Goal: Manage account settings

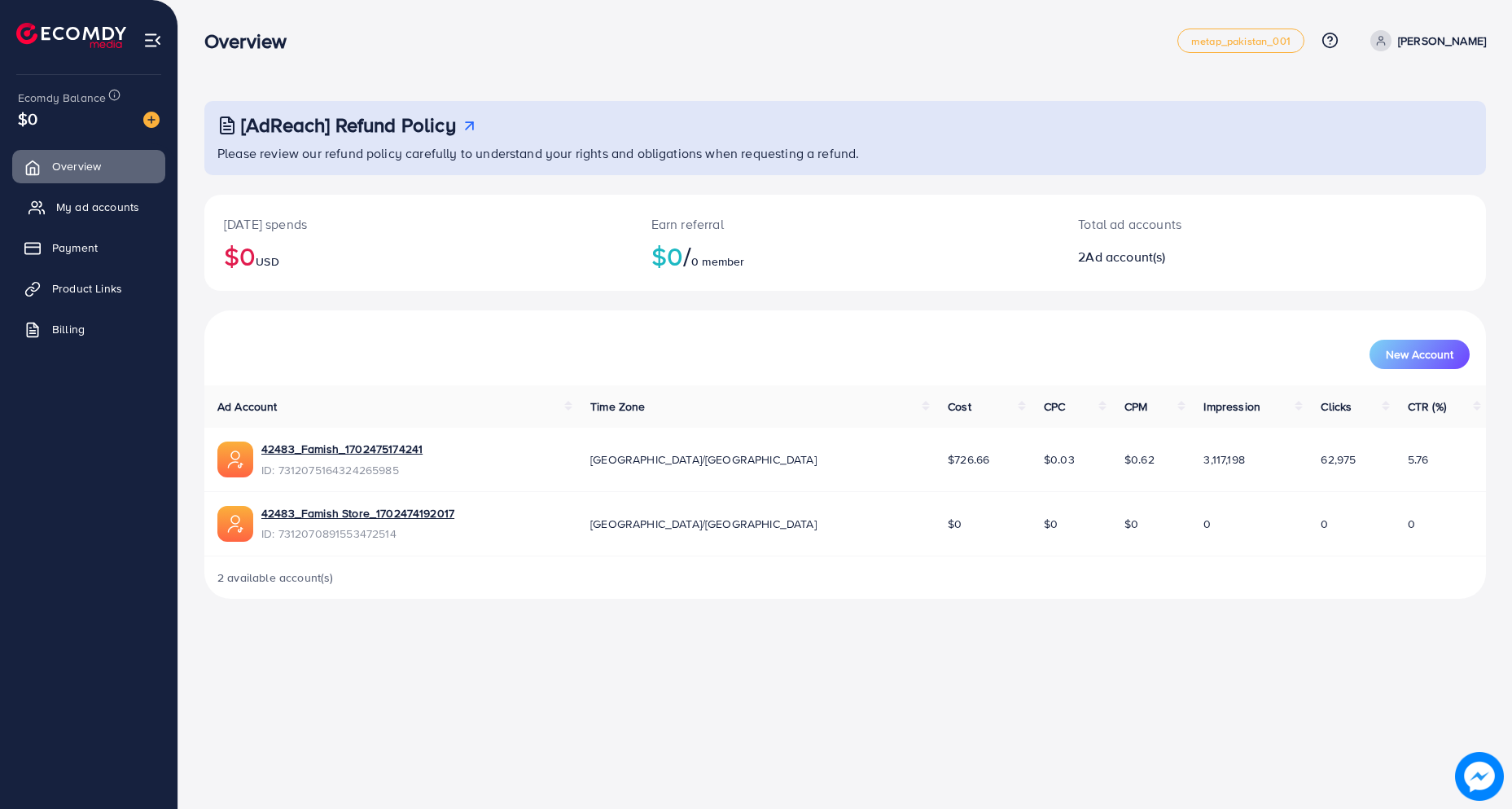
click at [107, 198] on link "My ad accounts" at bounding box center [89, 207] width 153 height 33
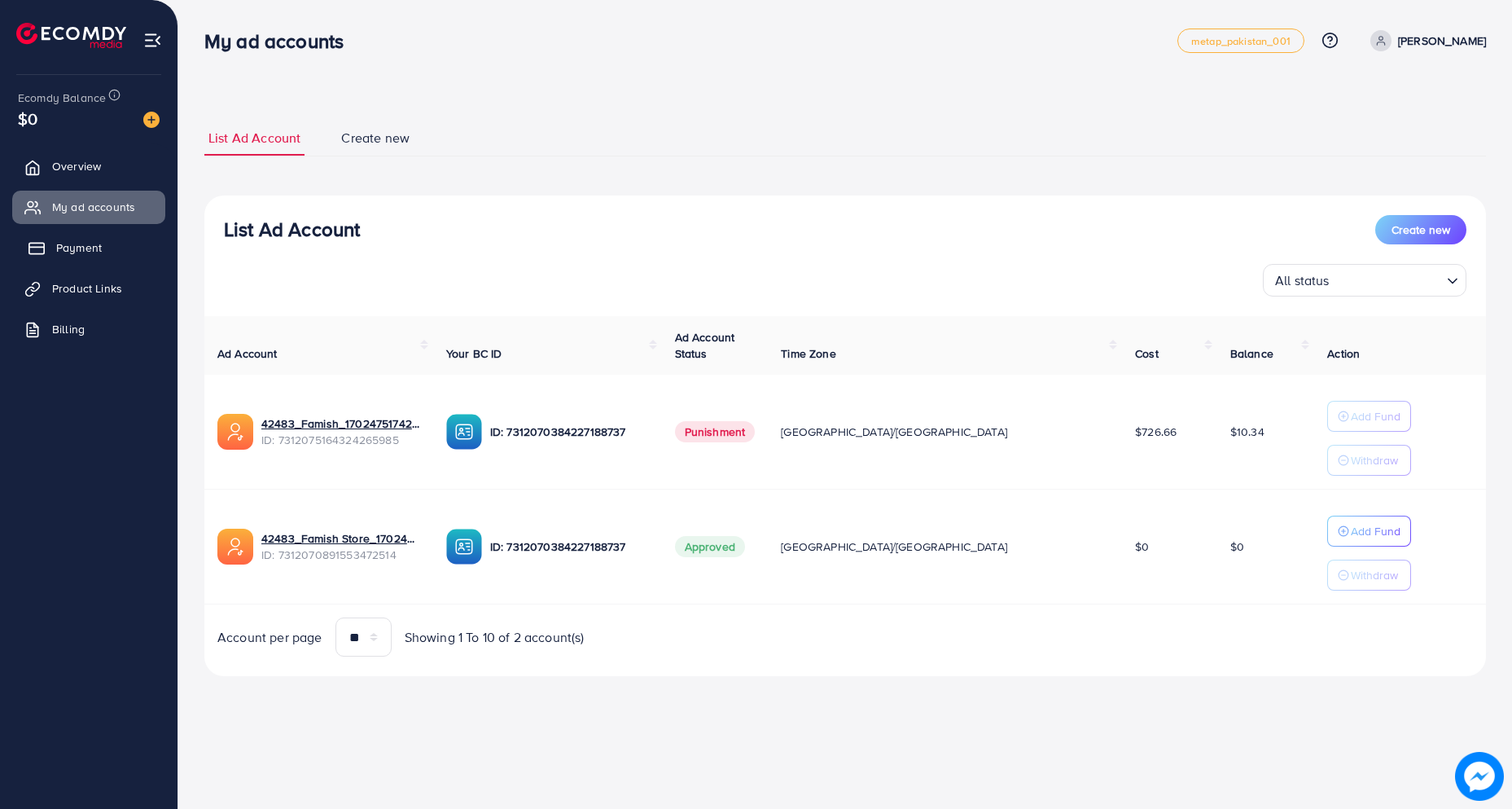
click at [100, 245] on span "Payment" at bounding box center [79, 248] width 46 height 16
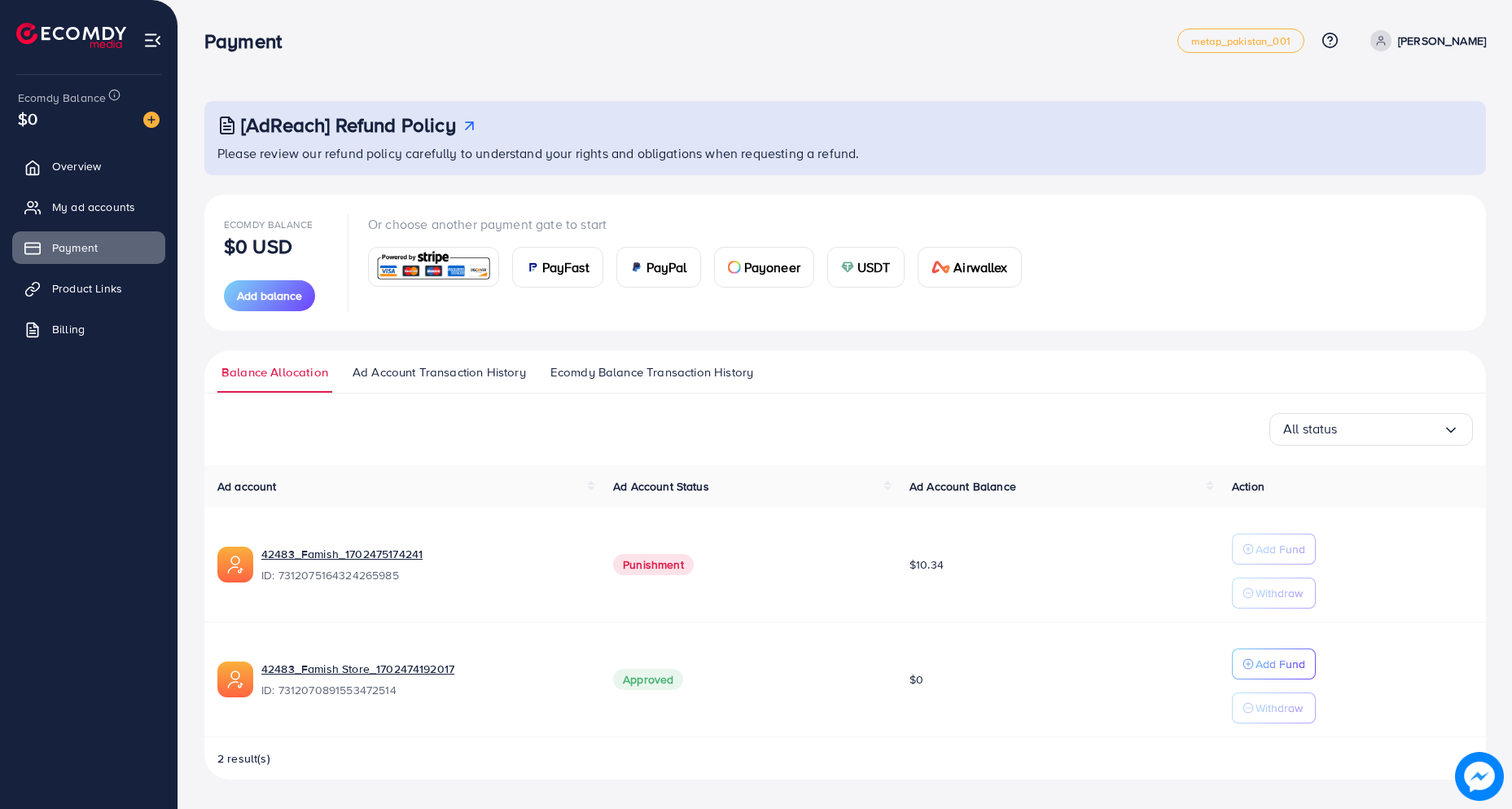
click at [655, 376] on span "Ecomdy Balance Transaction History" at bounding box center [651, 373] width 203 height 18
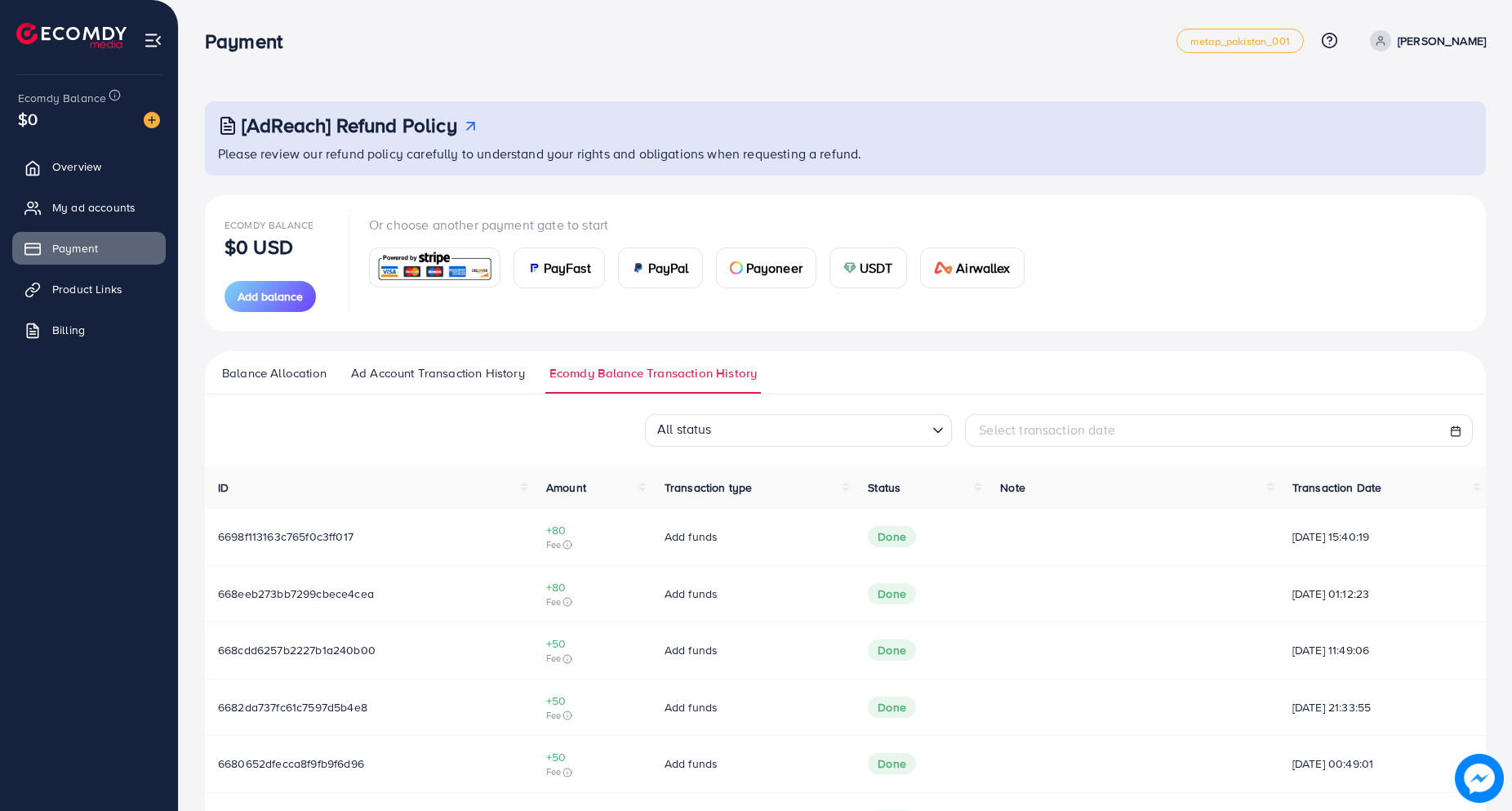
click at [448, 366] on span "Ad Account Transaction History" at bounding box center [438, 373] width 174 height 18
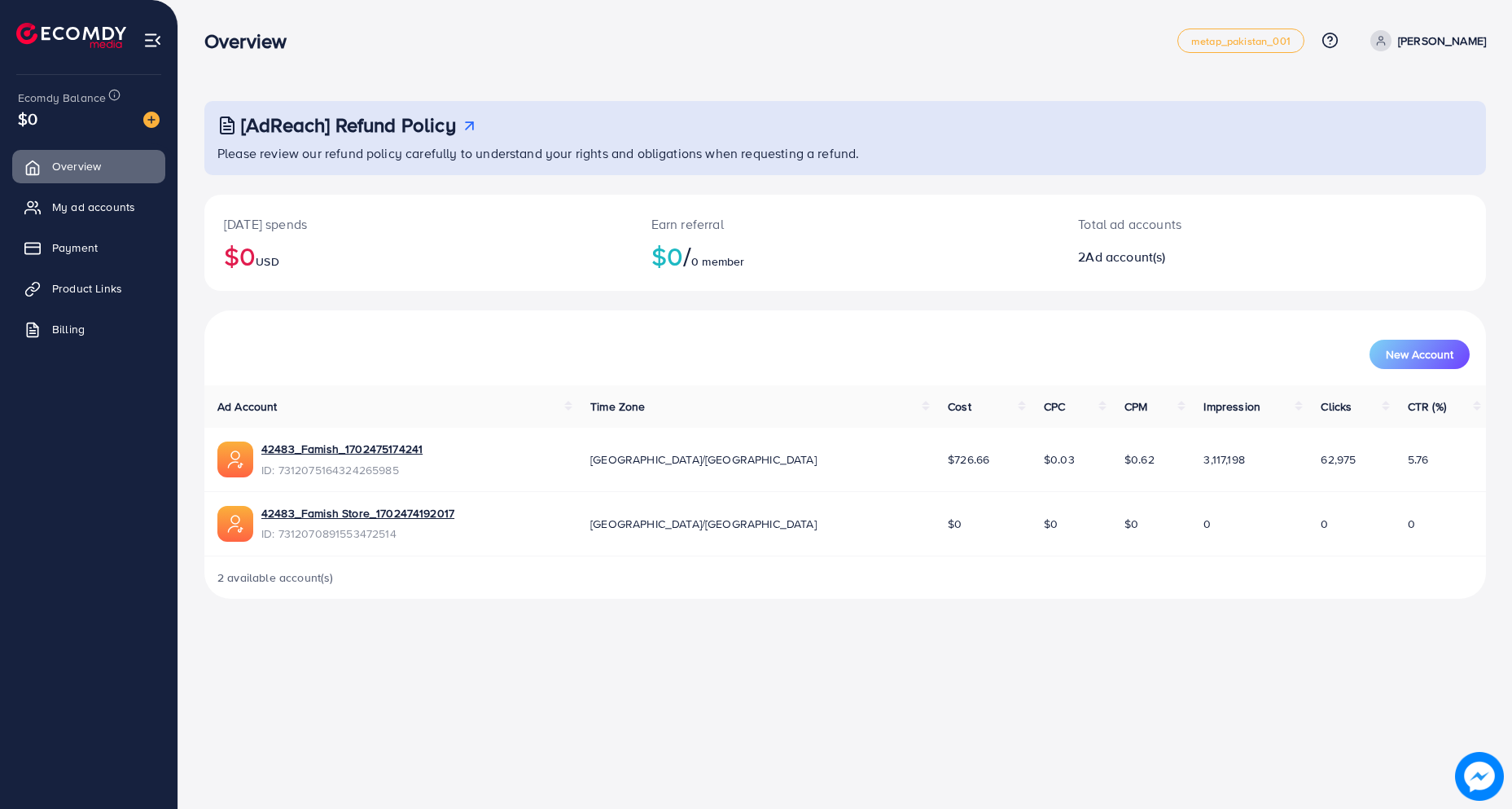
click at [1442, 47] on p "[PERSON_NAME]" at bounding box center [1441, 41] width 88 height 20
click at [1400, 135] on span "Log out" at bounding box center [1388, 134] width 44 height 20
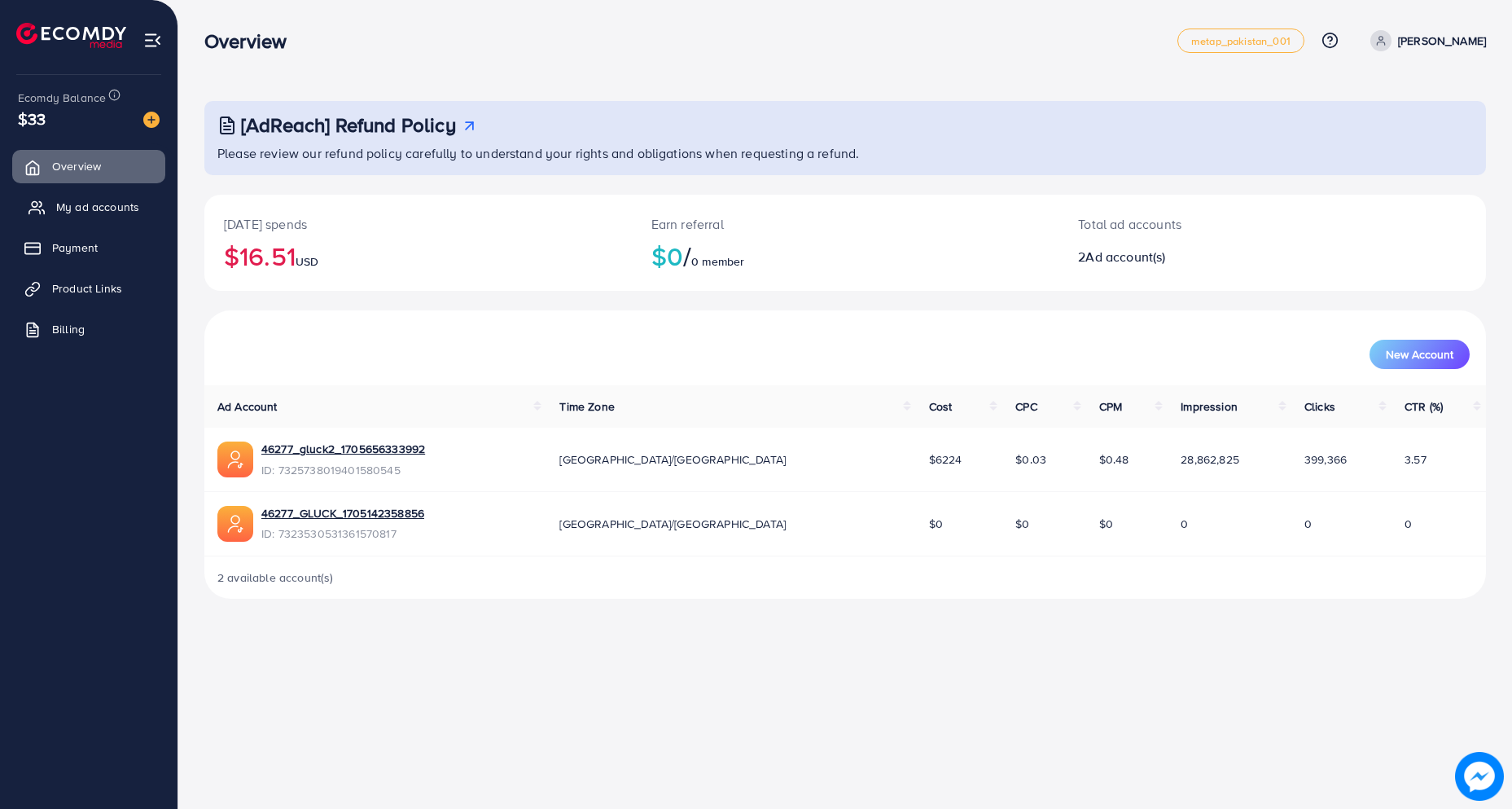
click at [142, 222] on link "My ad accounts" at bounding box center [89, 207] width 153 height 33
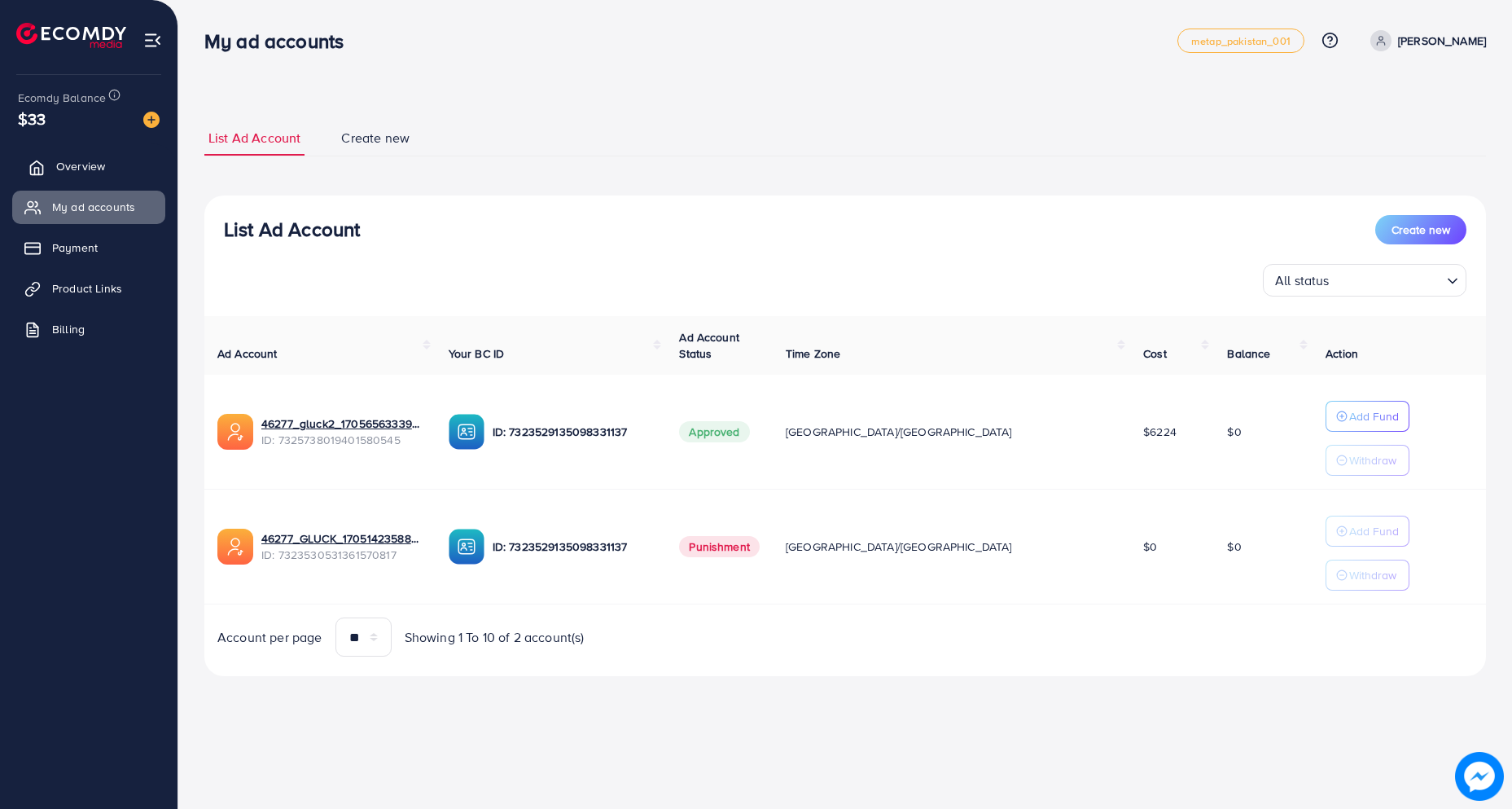
click at [113, 163] on link "Overview" at bounding box center [89, 167] width 153 height 33
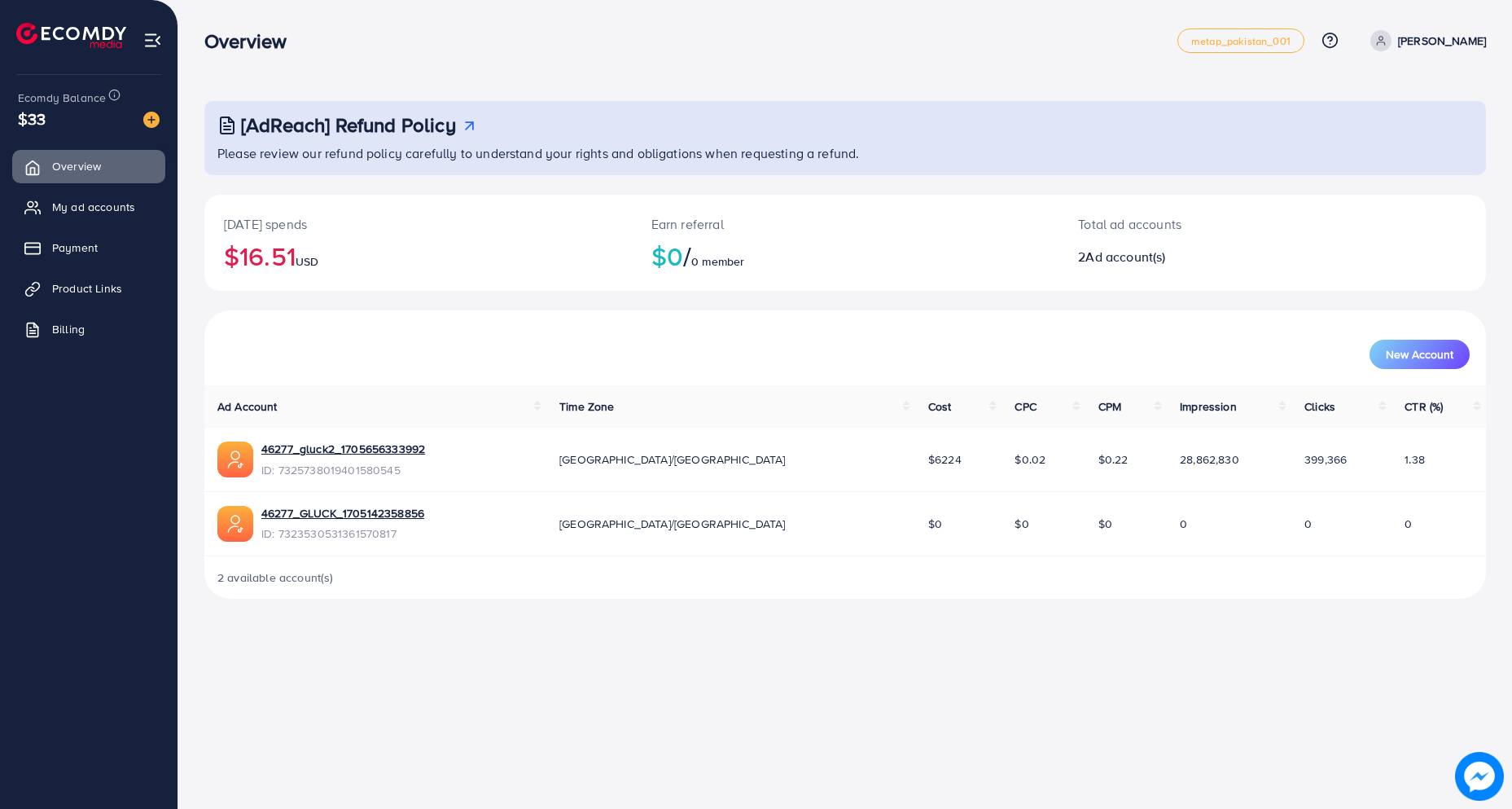
click at [1424, 35] on link "[PERSON_NAME]" at bounding box center [1425, 41] width 122 height 21
click at [875, 203] on div "Earn referral $0 / 0 member" at bounding box center [845, 242] width 427 height 96
click at [112, 208] on span "My ad accounts" at bounding box center [97, 207] width 83 height 16
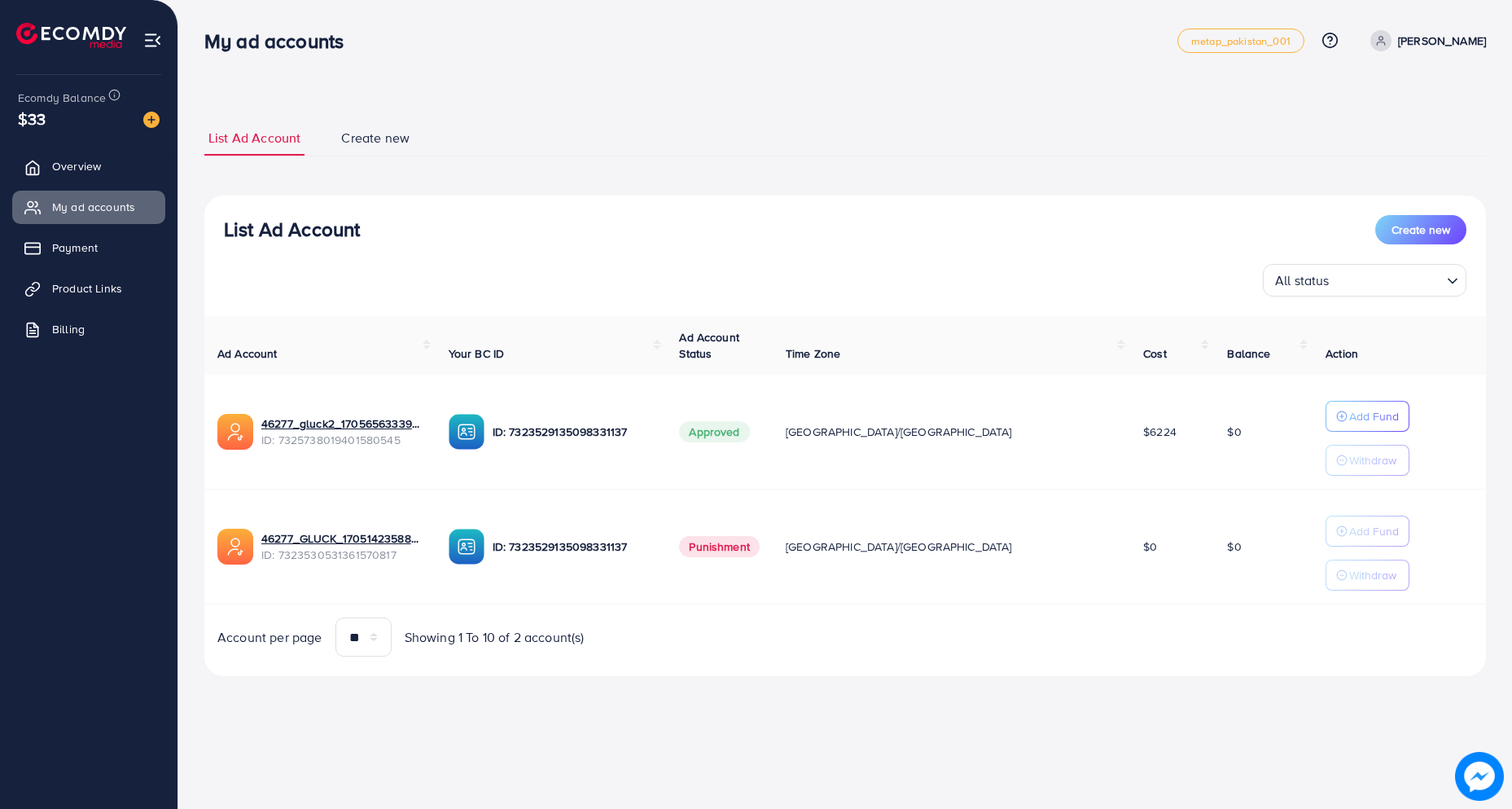
click at [1475, 45] on p "[PERSON_NAME]" at bounding box center [1441, 41] width 88 height 20
click at [1379, 140] on span "Log out" at bounding box center [1388, 134] width 44 height 20
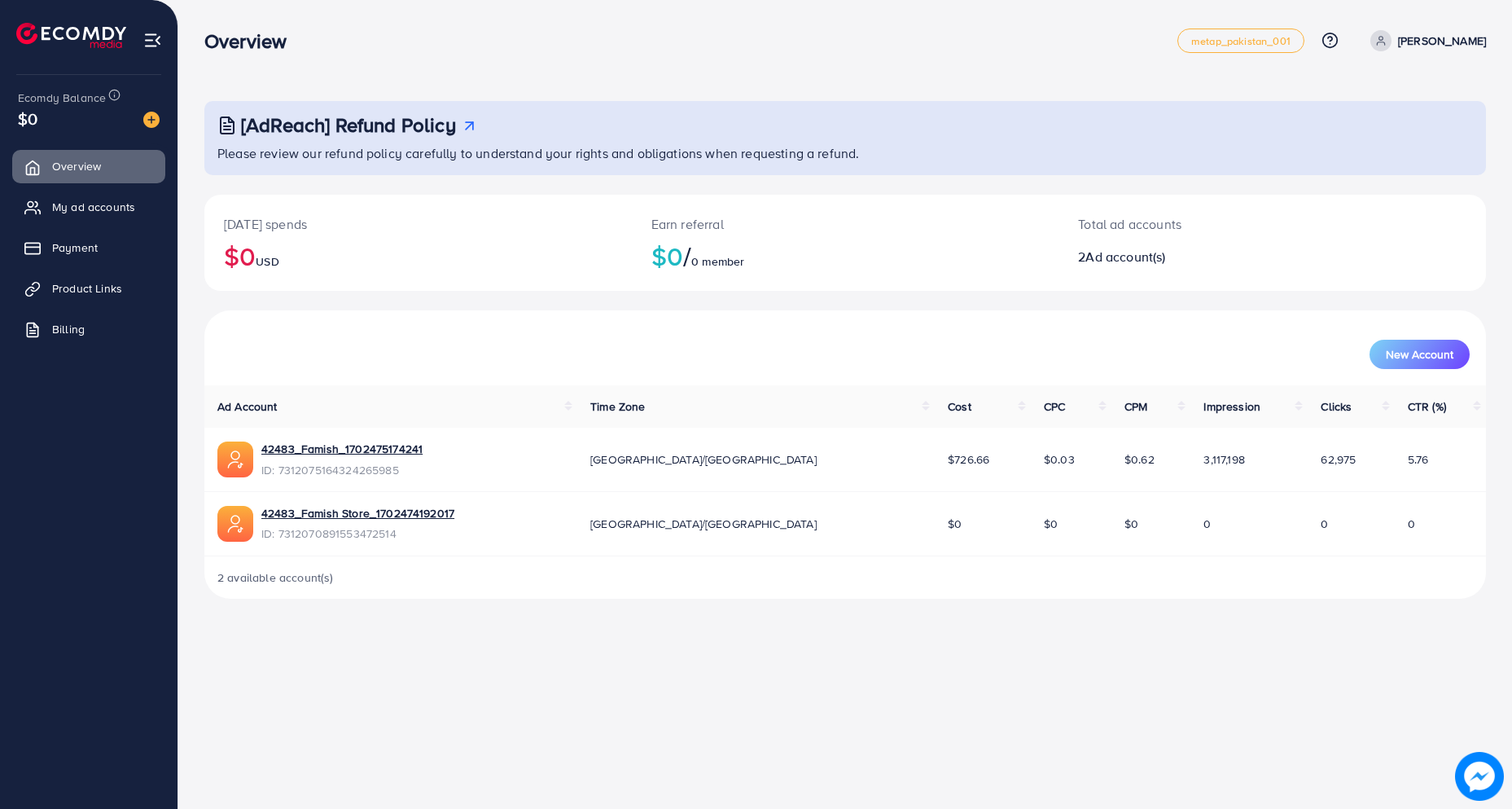
click at [1458, 51] on link "[PERSON_NAME]" at bounding box center [1425, 41] width 122 height 21
click at [1394, 141] on span "Log out" at bounding box center [1388, 134] width 44 height 20
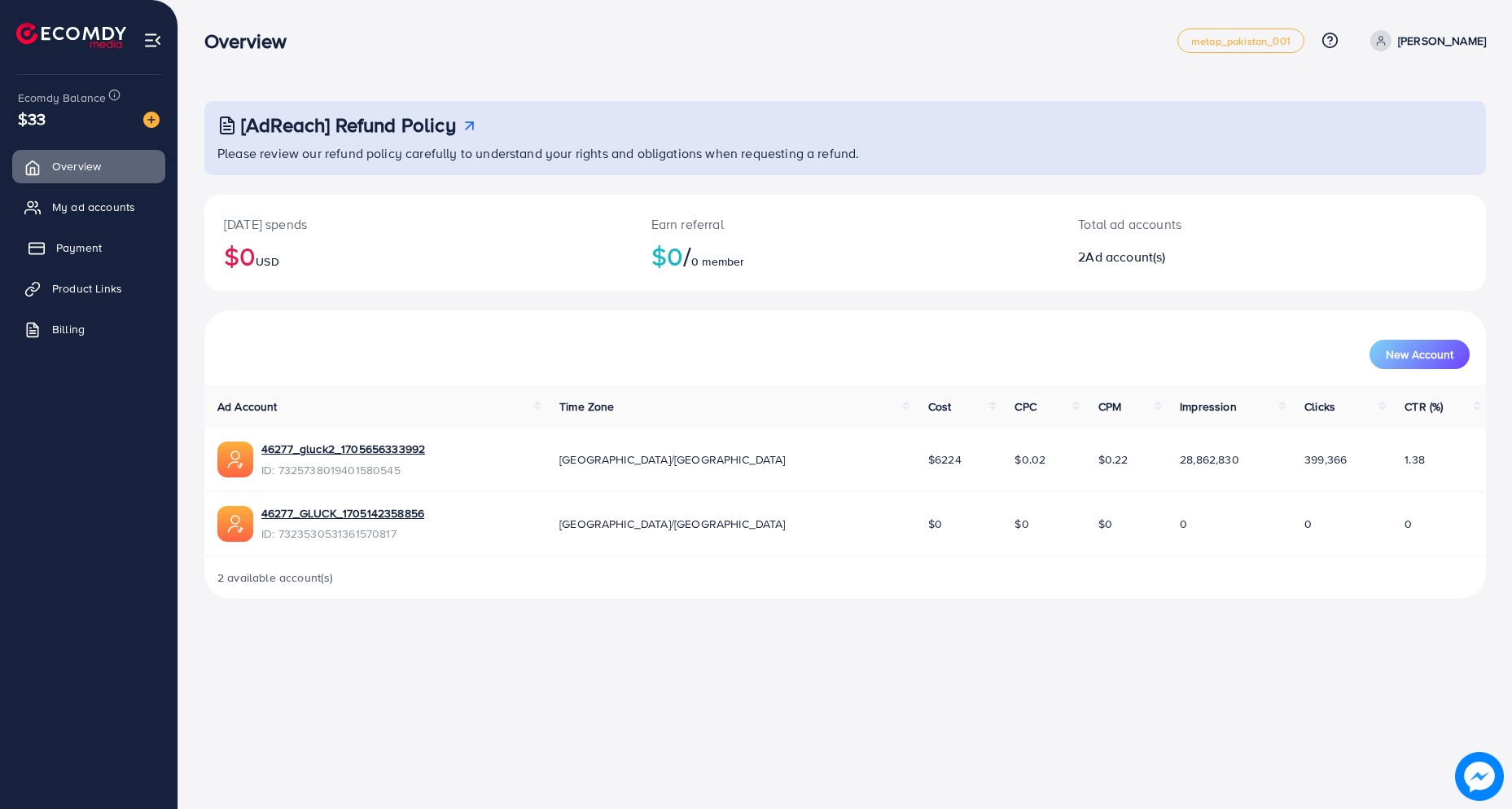
click at [90, 254] on span "Payment" at bounding box center [79, 248] width 46 height 16
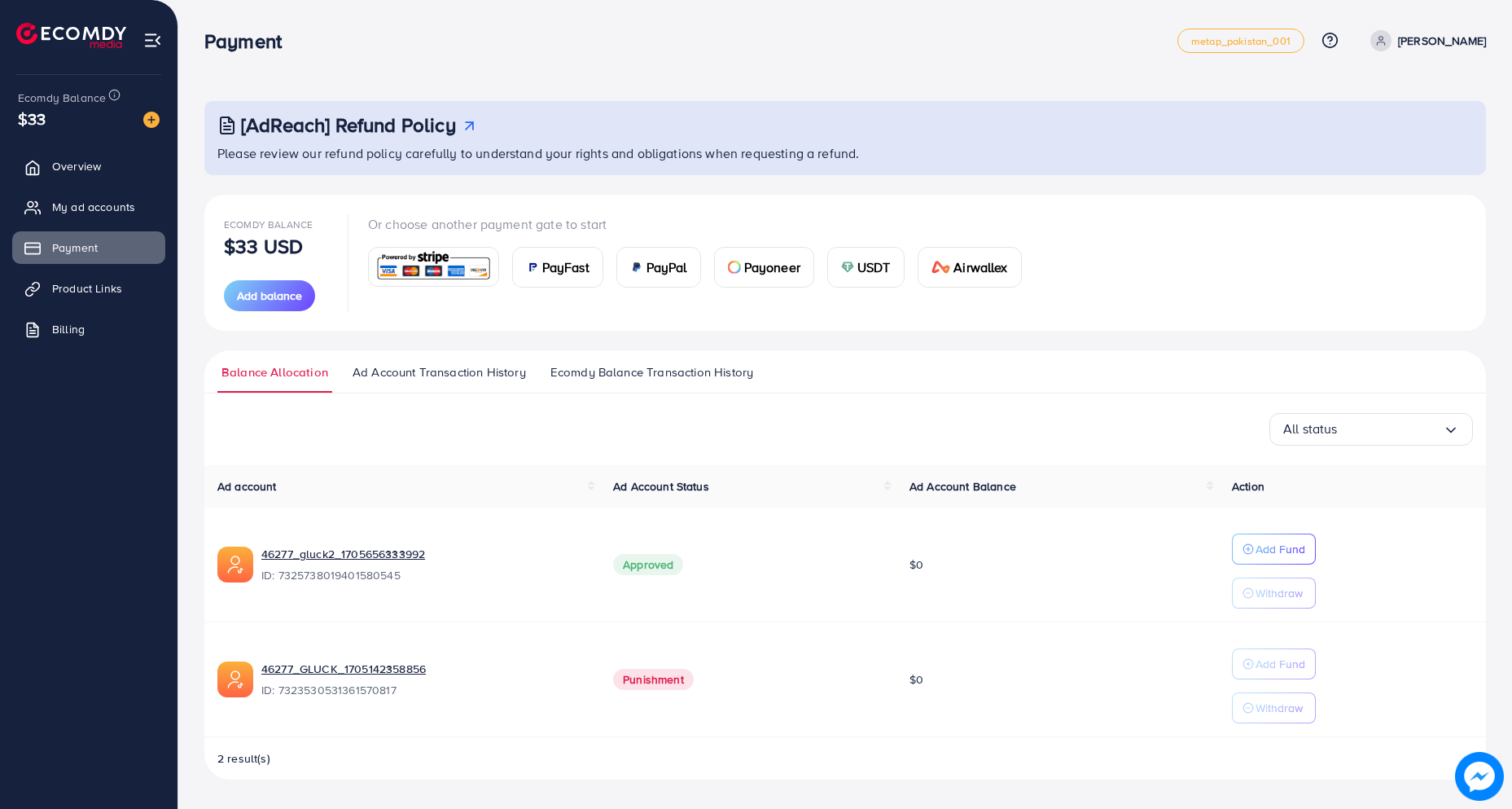
click at [615, 372] on span "Ecomdy Balance Transaction History" at bounding box center [651, 373] width 203 height 18
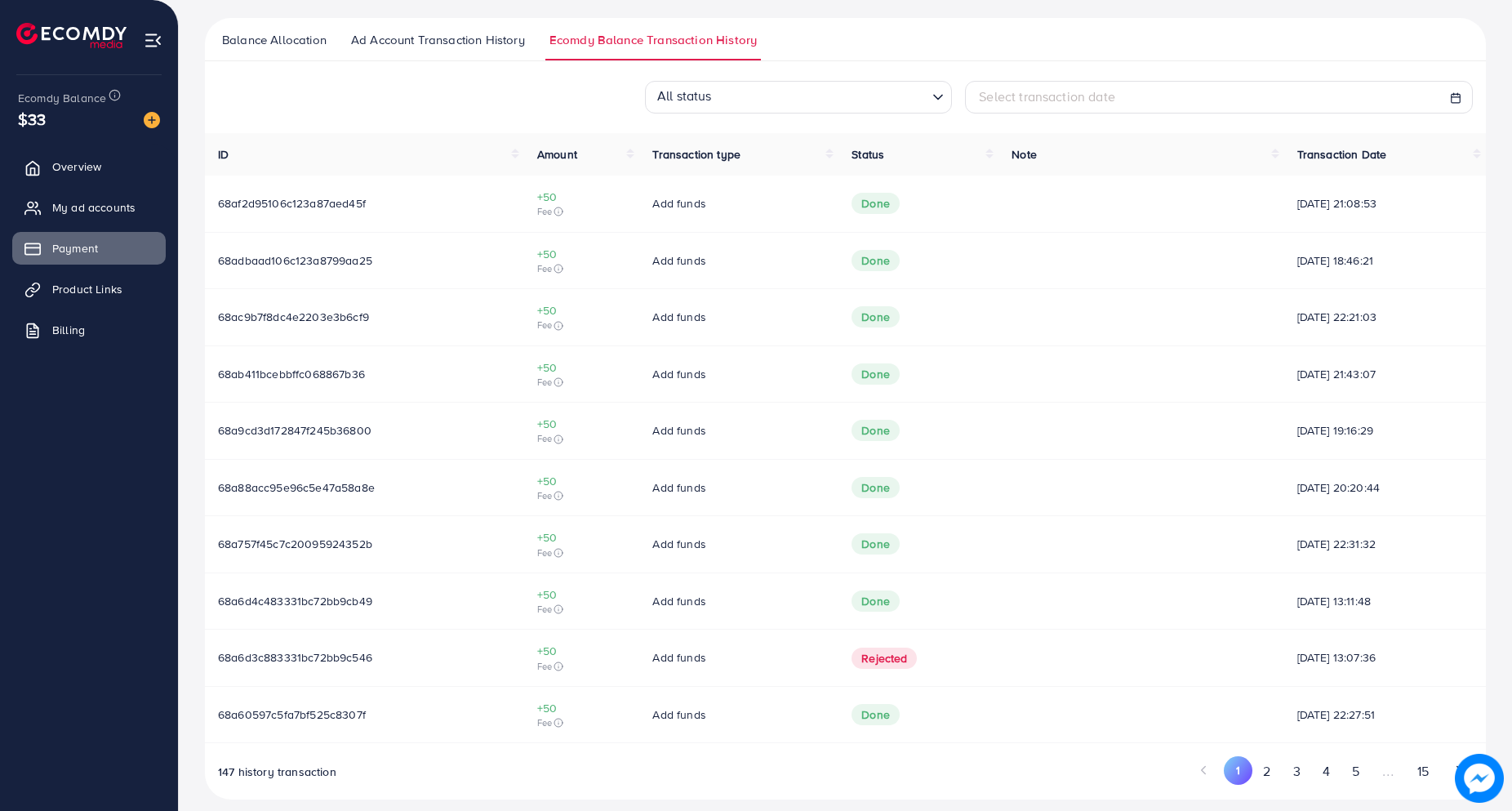
scroll to position [348, 0]
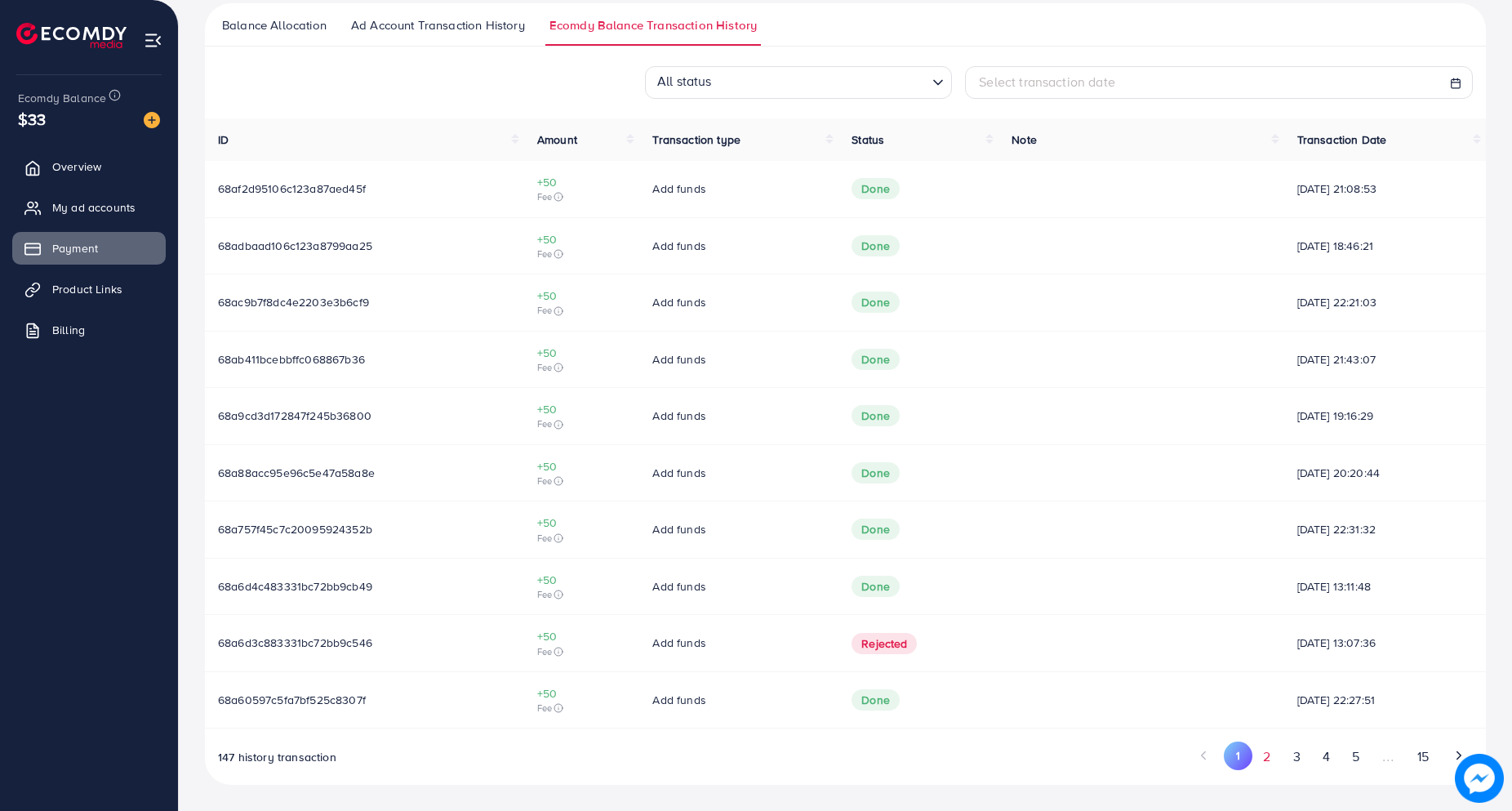
click at [1264, 756] on button "2" at bounding box center [1268, 756] width 30 height 30
click at [1356, 762] on button "5" at bounding box center [1356, 756] width 30 height 30
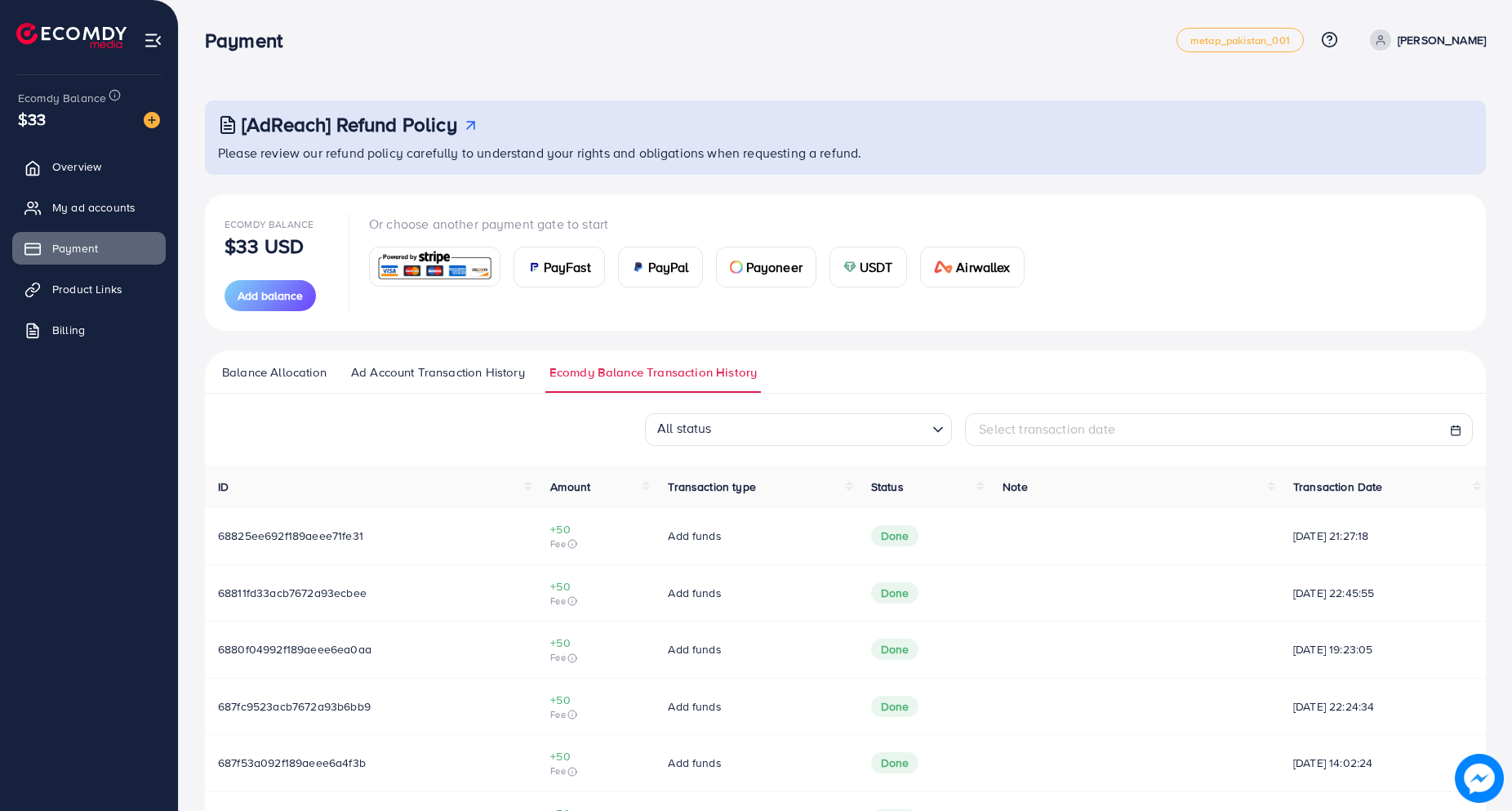
scroll to position [0, 0]
click at [428, 372] on span "Ad Account Transaction History" at bounding box center [438, 373] width 174 height 18
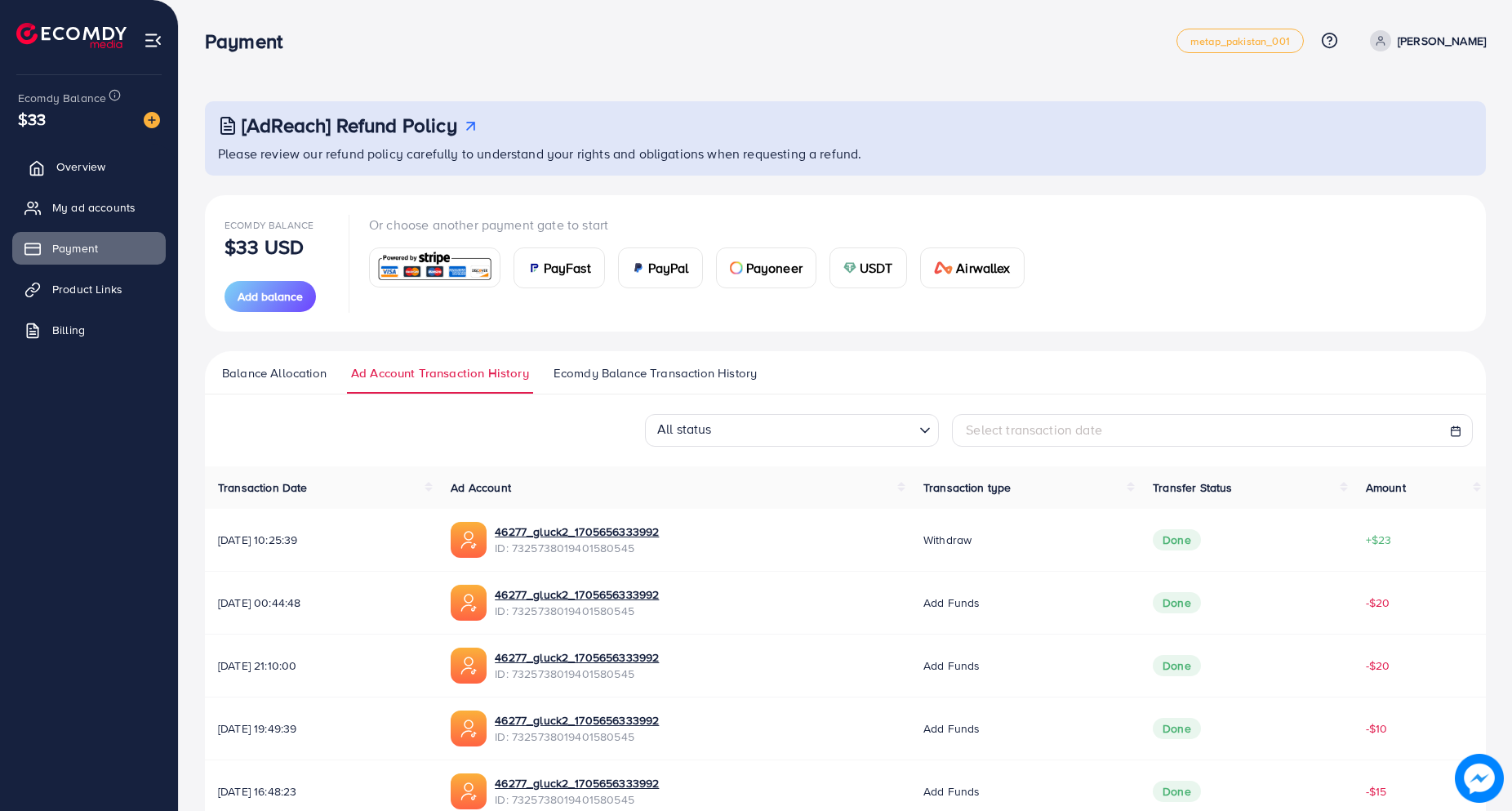
click at [85, 171] on span "Overview" at bounding box center [81, 167] width 49 height 16
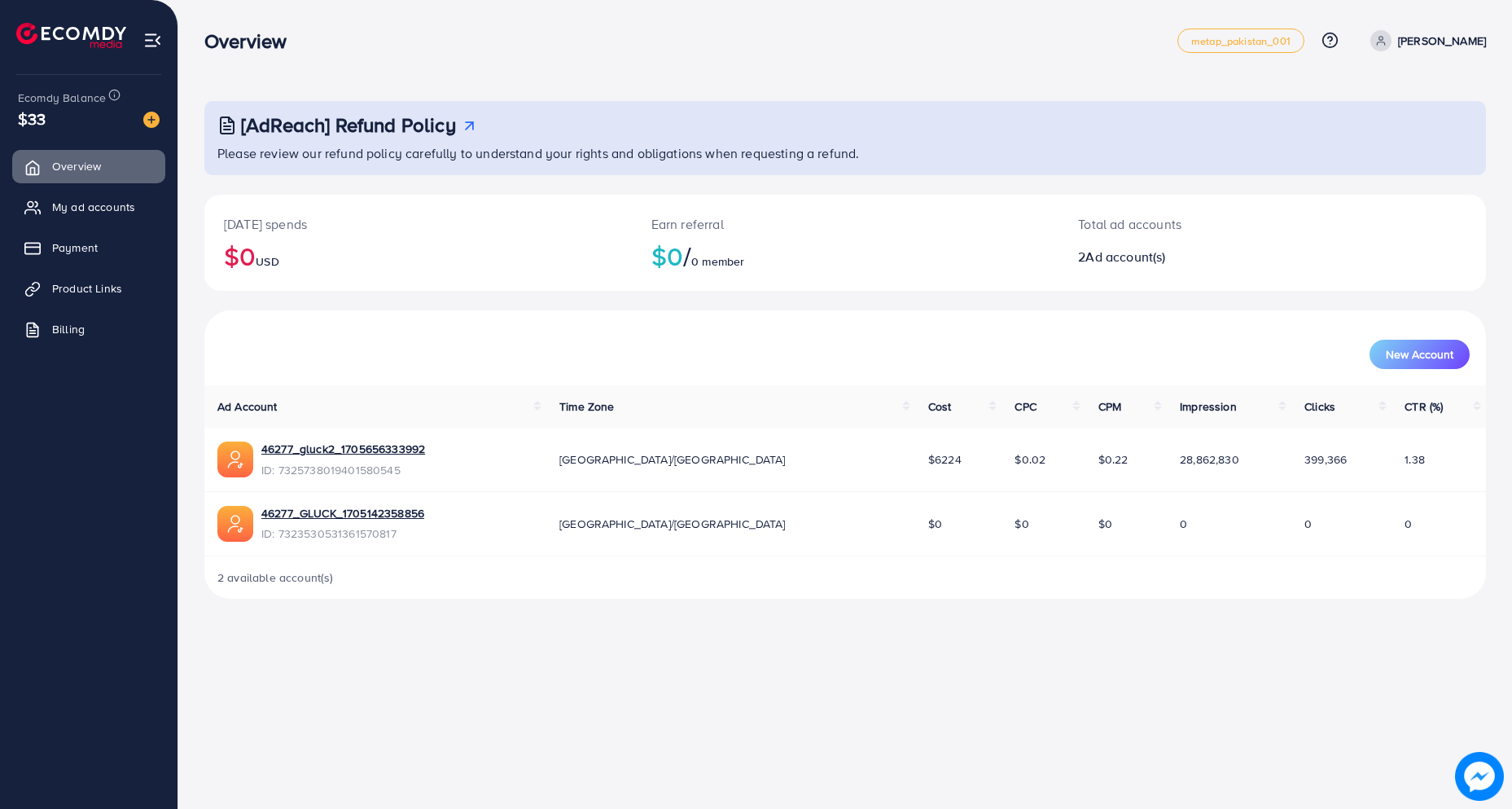
click at [1473, 766] on img at bounding box center [1480, 776] width 49 height 49
click at [85, 208] on span "My ad accounts" at bounding box center [97, 207] width 83 height 16
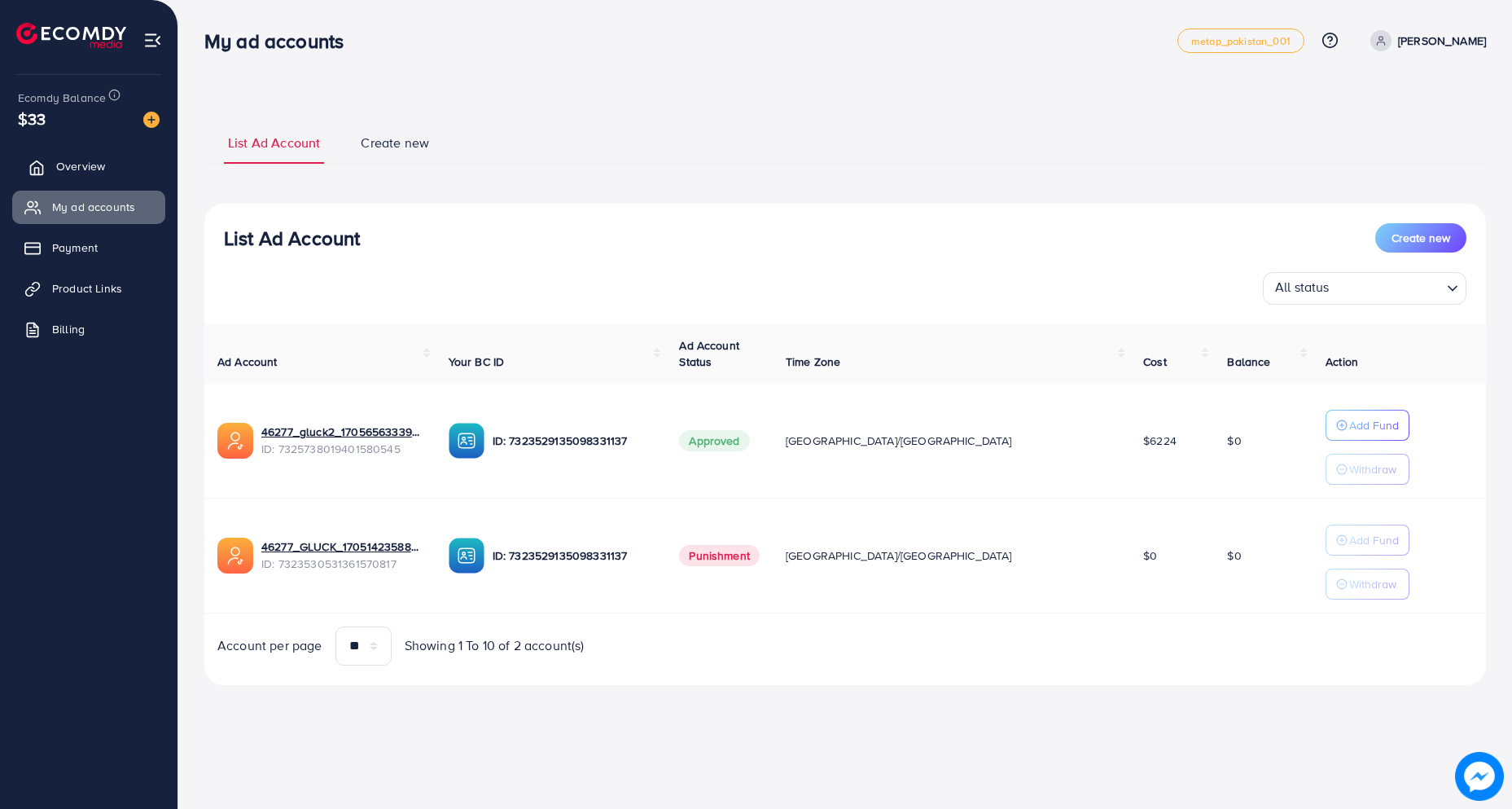
click at [104, 162] on span "Overview" at bounding box center [80, 167] width 49 height 16
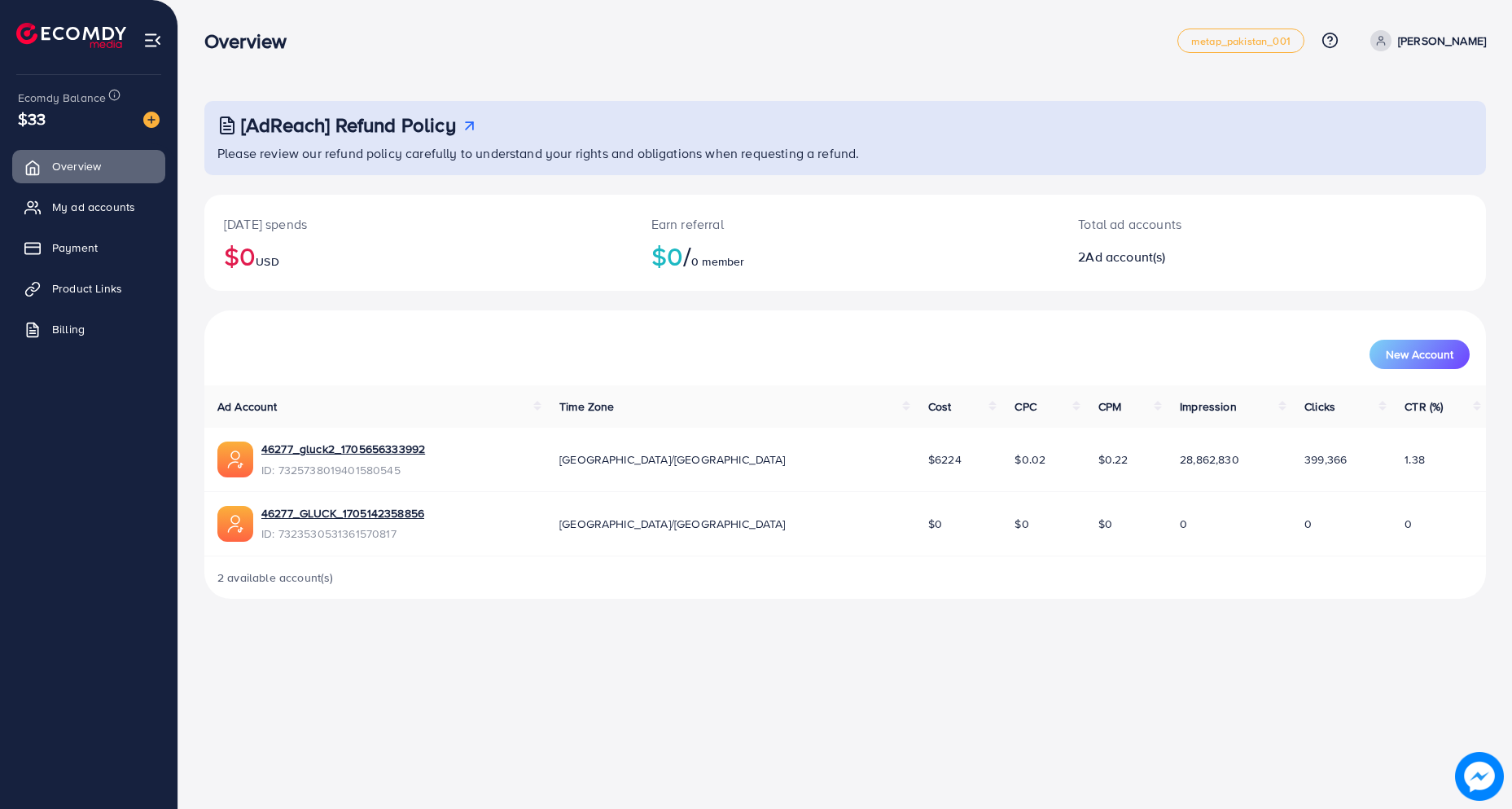
click at [1464, 40] on p "[PERSON_NAME]" at bounding box center [1441, 41] width 88 height 20
click at [1392, 129] on span "Log out" at bounding box center [1388, 134] width 44 height 20
click at [113, 200] on span "My ad accounts" at bounding box center [97, 207] width 83 height 16
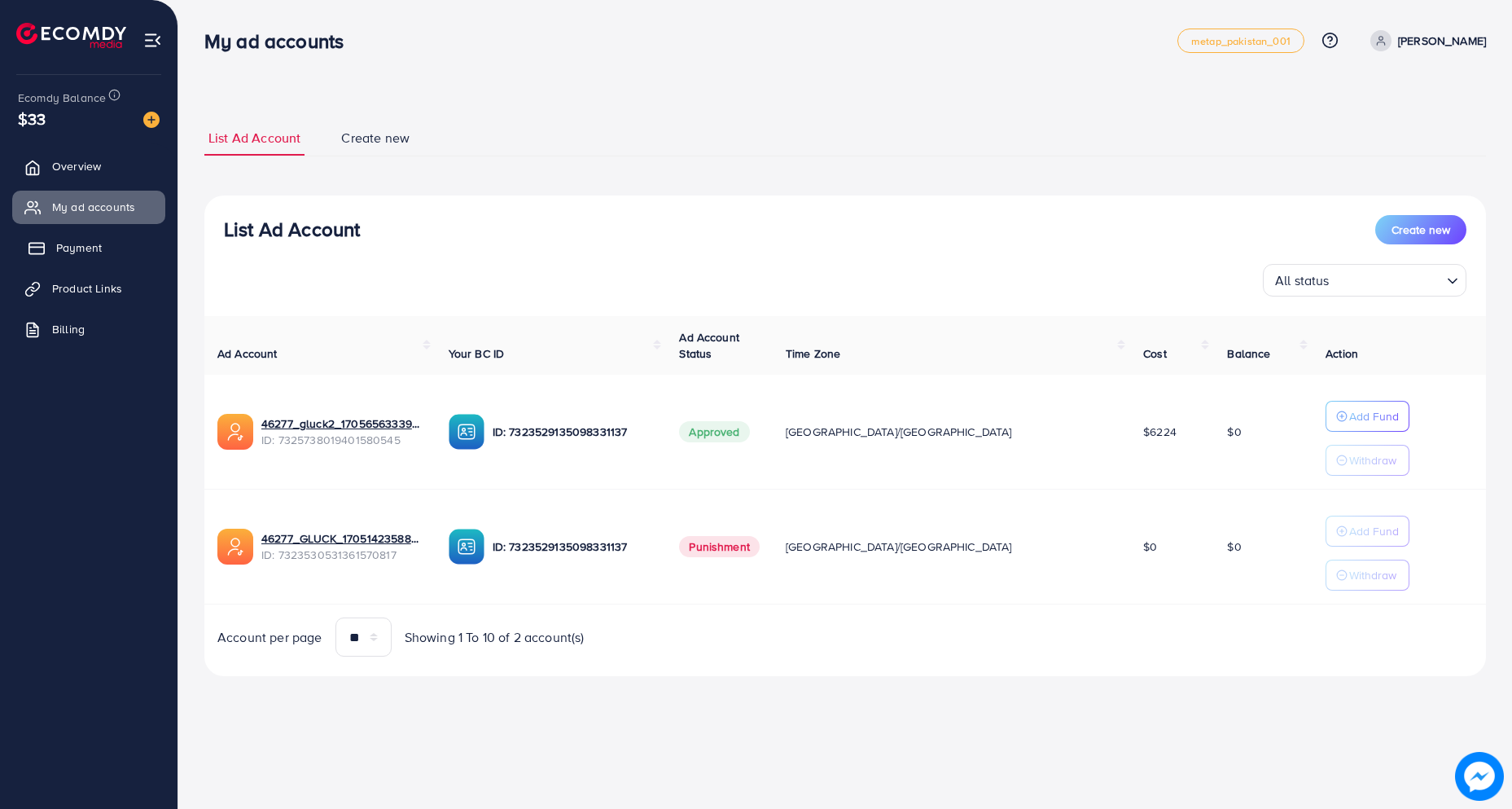
click at [86, 236] on link "Payment" at bounding box center [89, 248] width 153 height 33
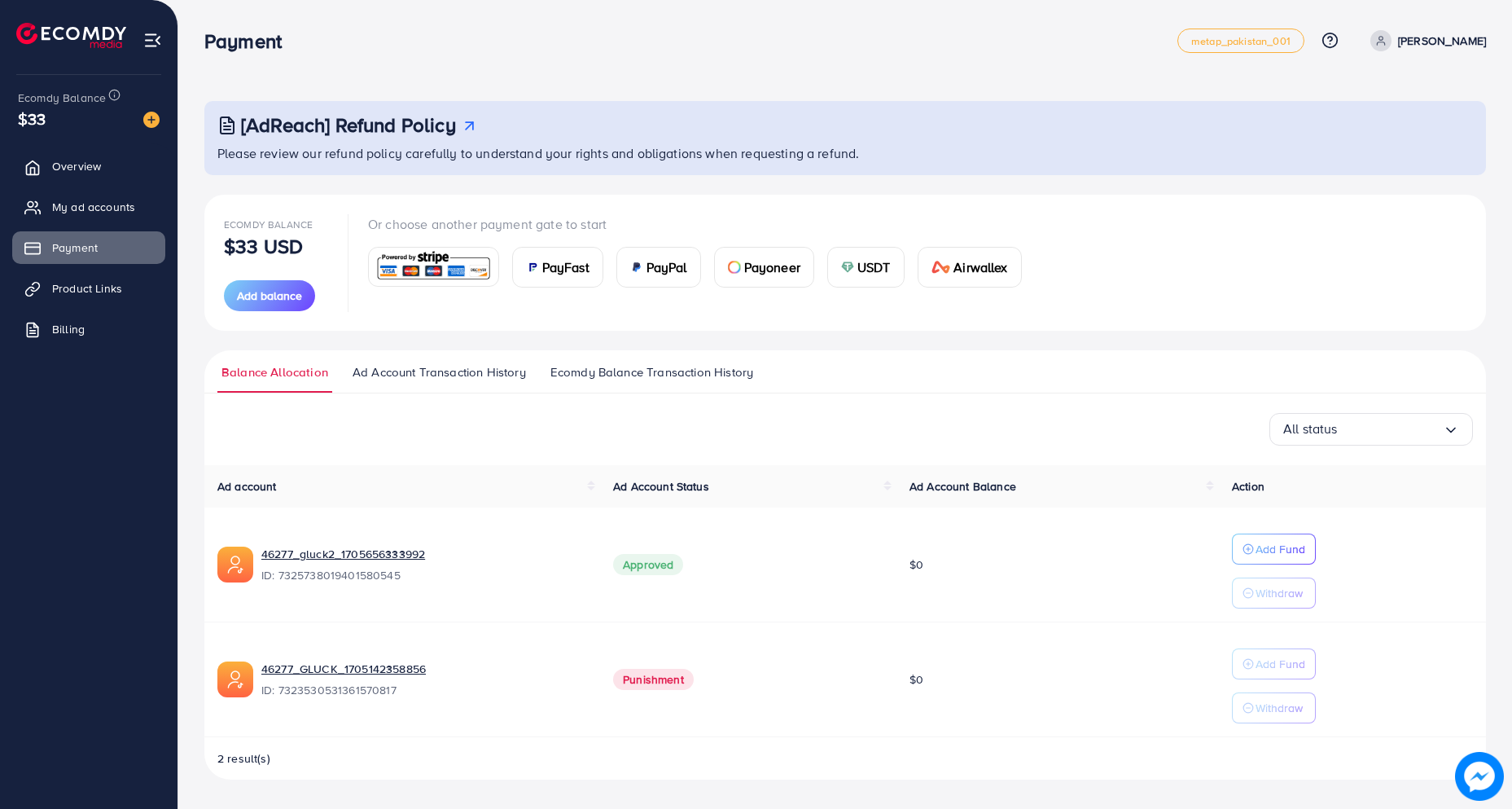
click at [641, 375] on span "Ecomdy Balance Transaction History" at bounding box center [651, 373] width 203 height 18
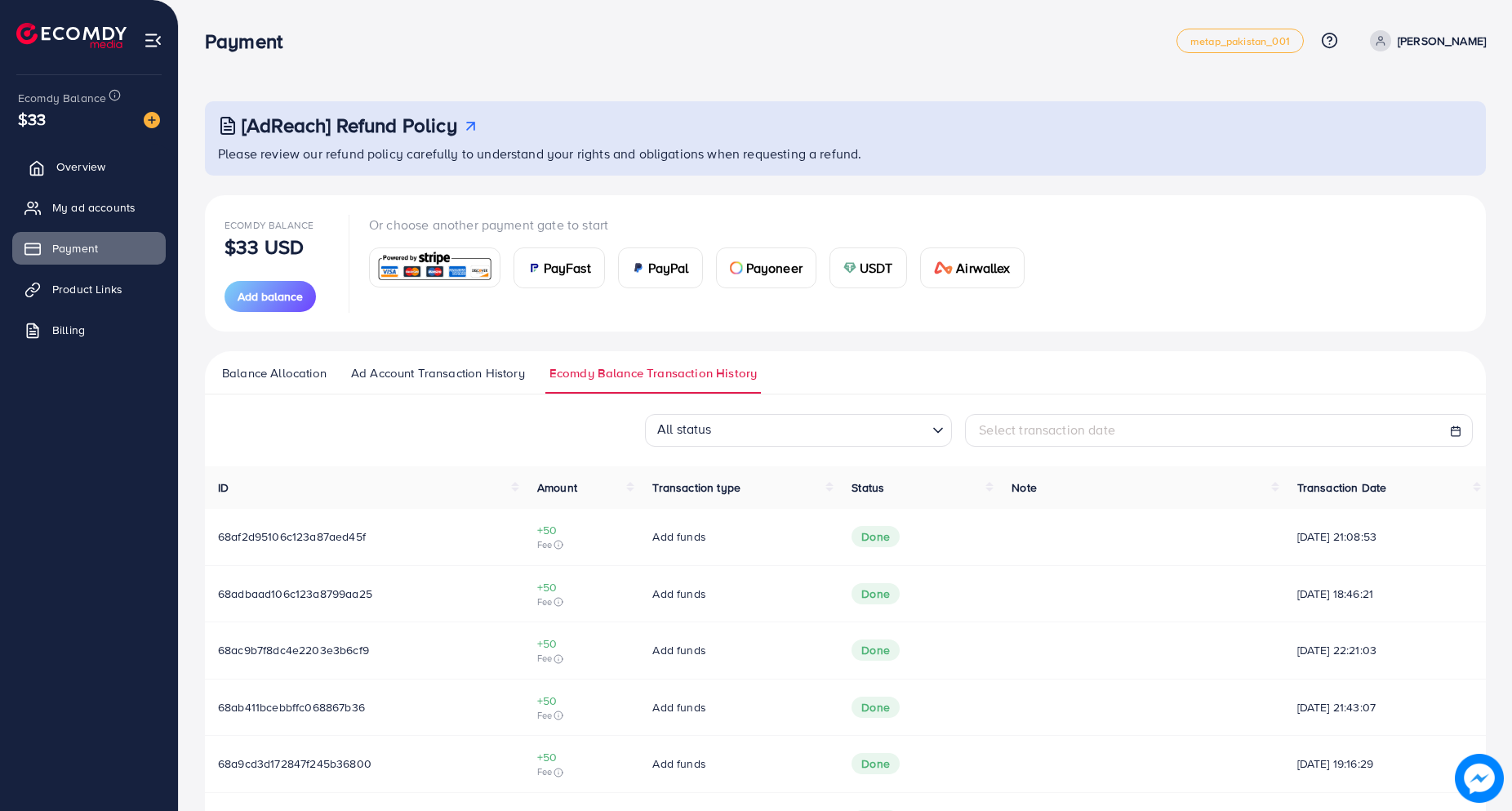
click at [73, 157] on link "Overview" at bounding box center [89, 167] width 154 height 33
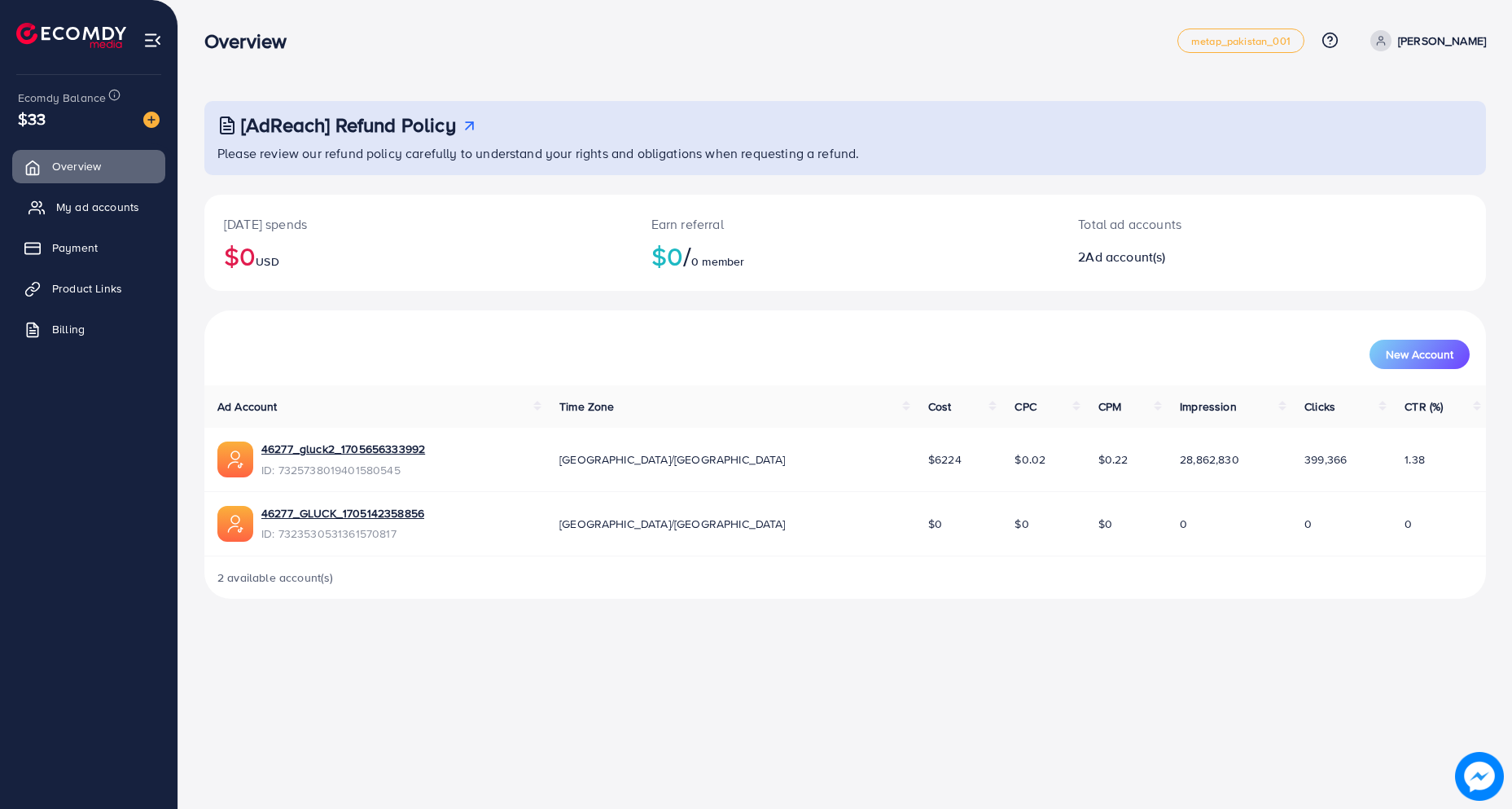
click at [130, 203] on span "My ad accounts" at bounding box center [97, 207] width 83 height 16
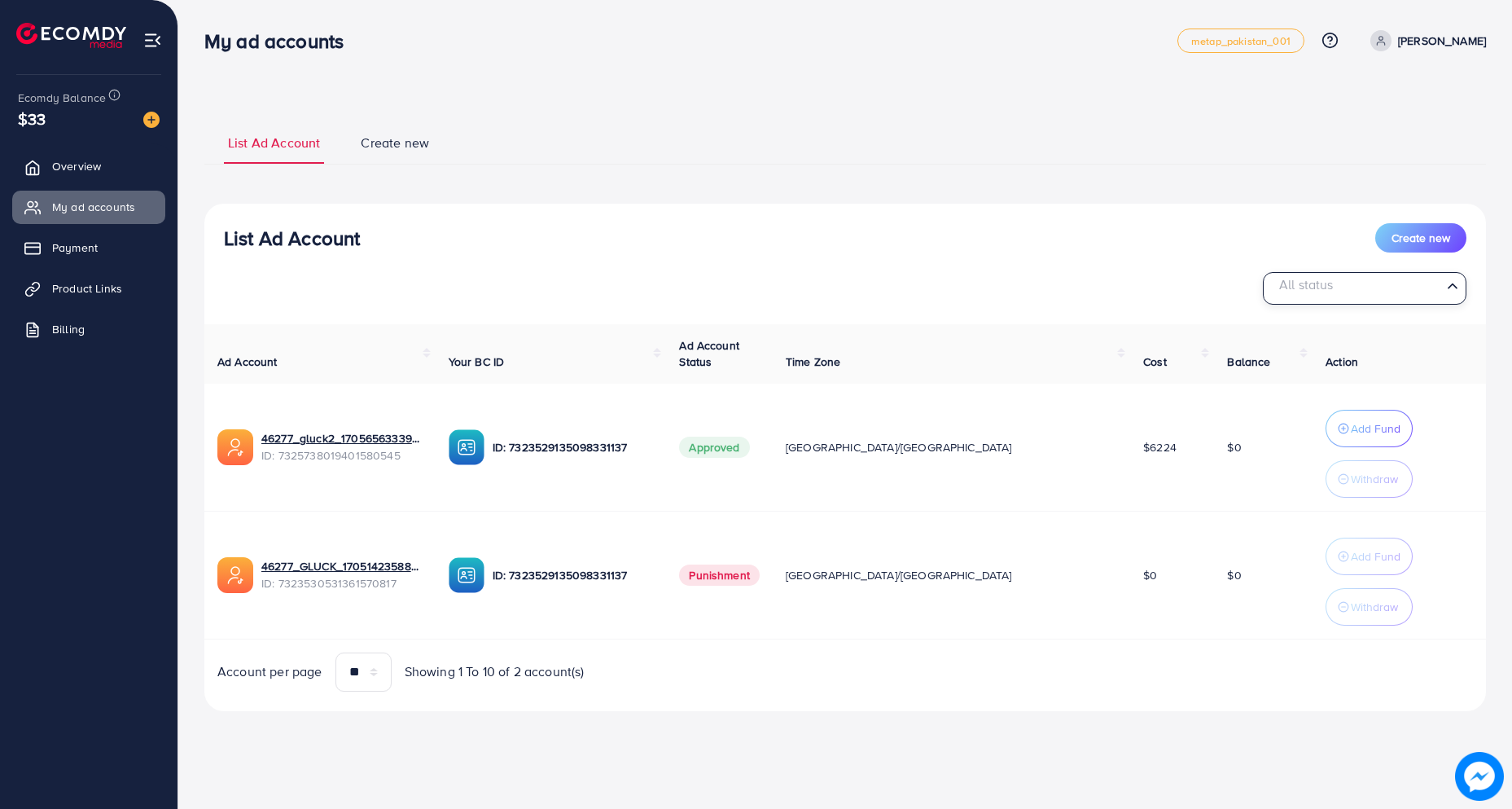
click at [1327, 299] on div "All status" at bounding box center [1354, 287] width 173 height 29
click at [1076, 233] on div "List Ad Account Create new" at bounding box center [845, 238] width 1243 height 30
click at [47, 161] on link "Overview" at bounding box center [89, 167] width 153 height 33
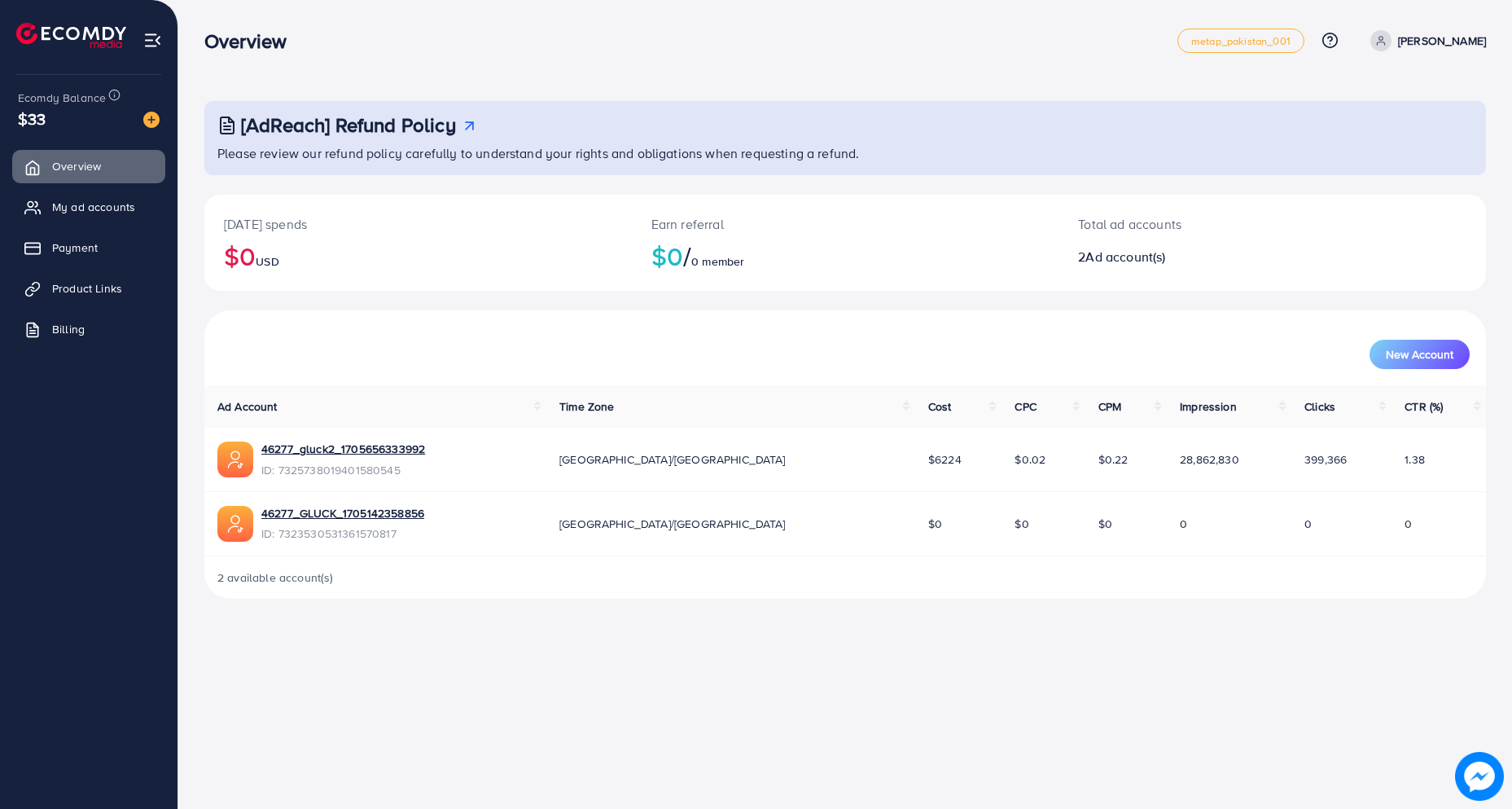
click at [1437, 35] on p "[PERSON_NAME]" at bounding box center [1441, 41] width 88 height 20
click at [1393, 130] on span "Log out" at bounding box center [1388, 134] width 44 height 20
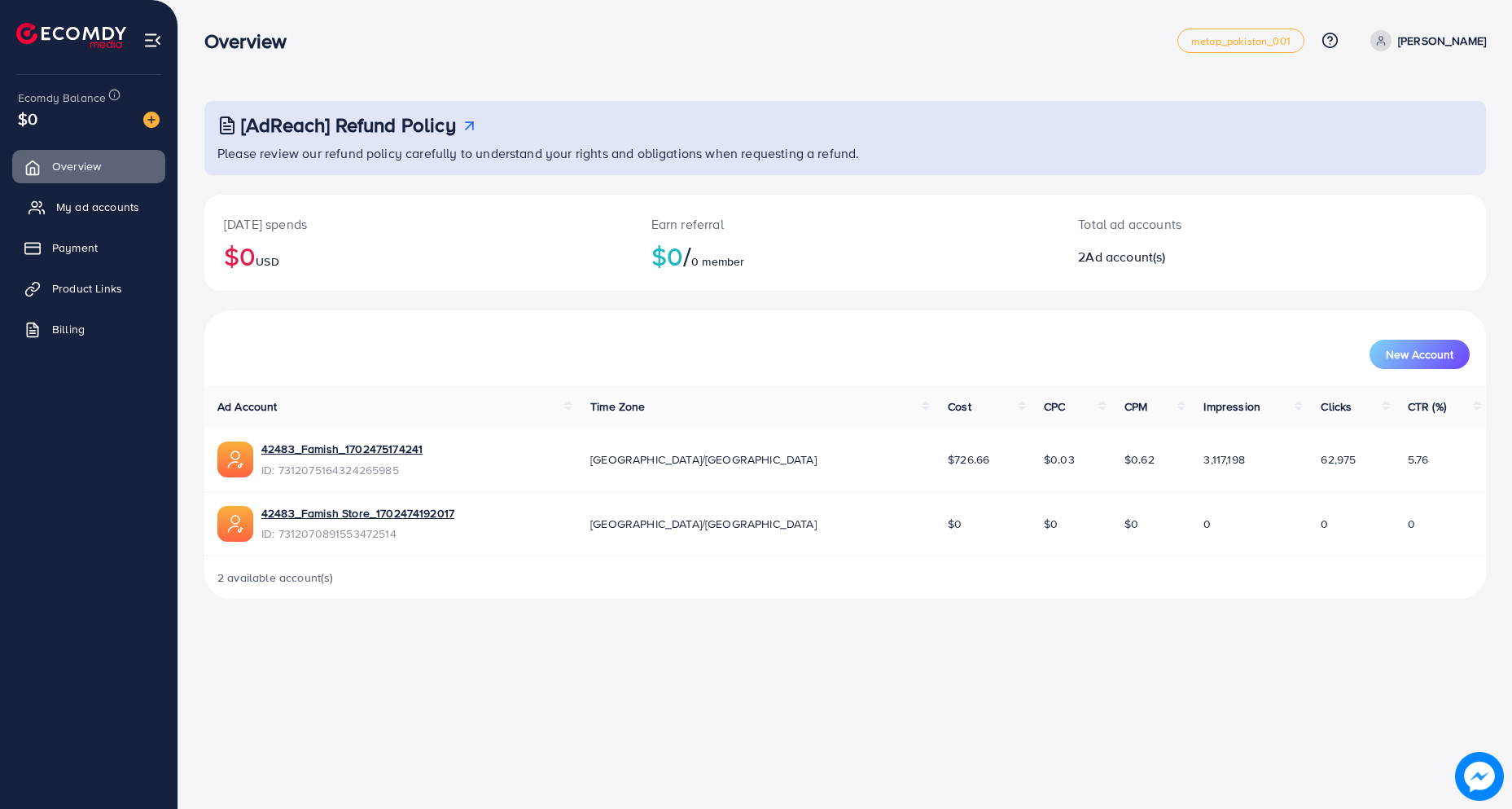
click at [103, 202] on span "My ad accounts" at bounding box center [97, 207] width 83 height 16
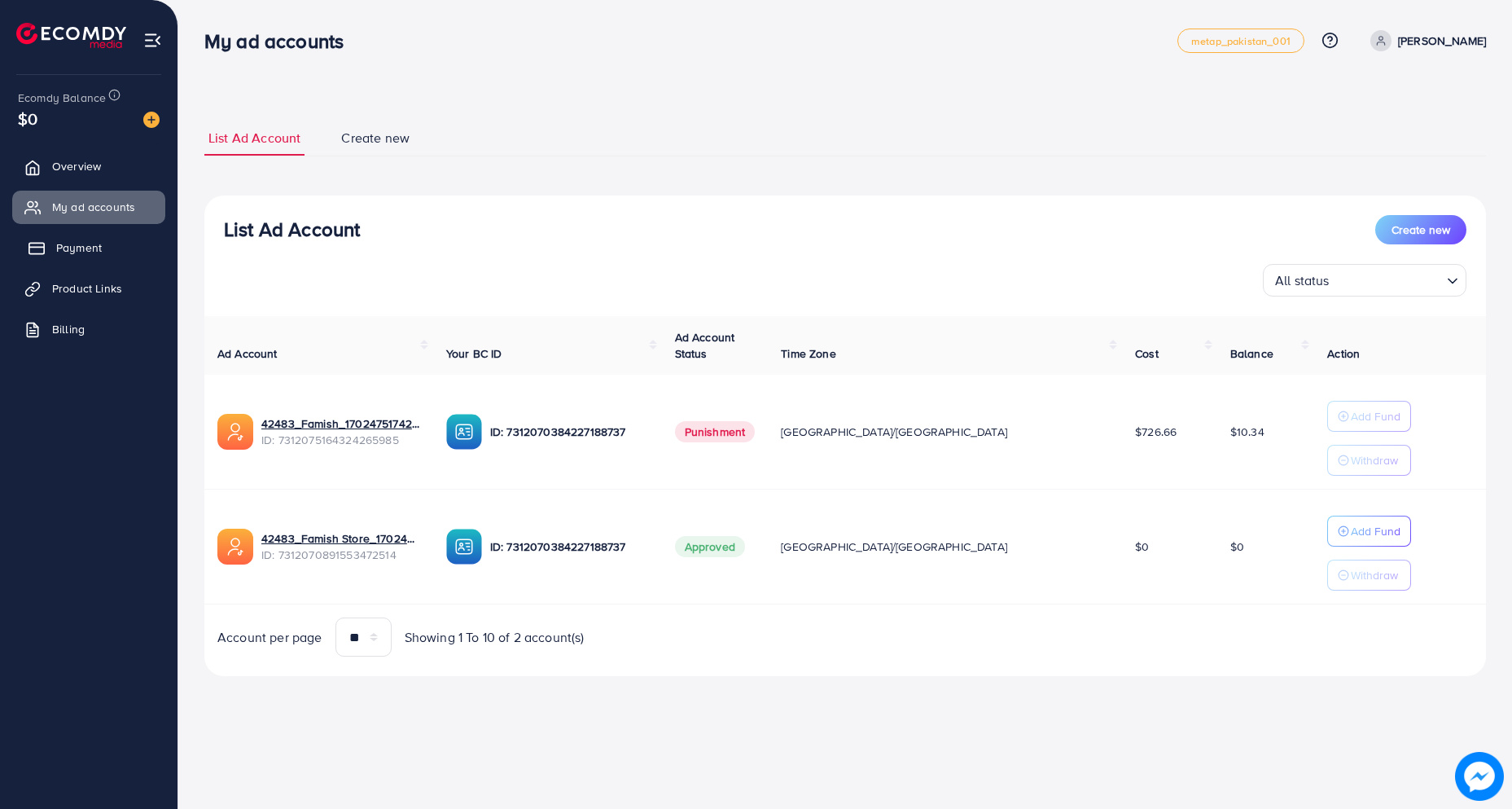
click at [53, 239] on link "Payment" at bounding box center [89, 248] width 153 height 33
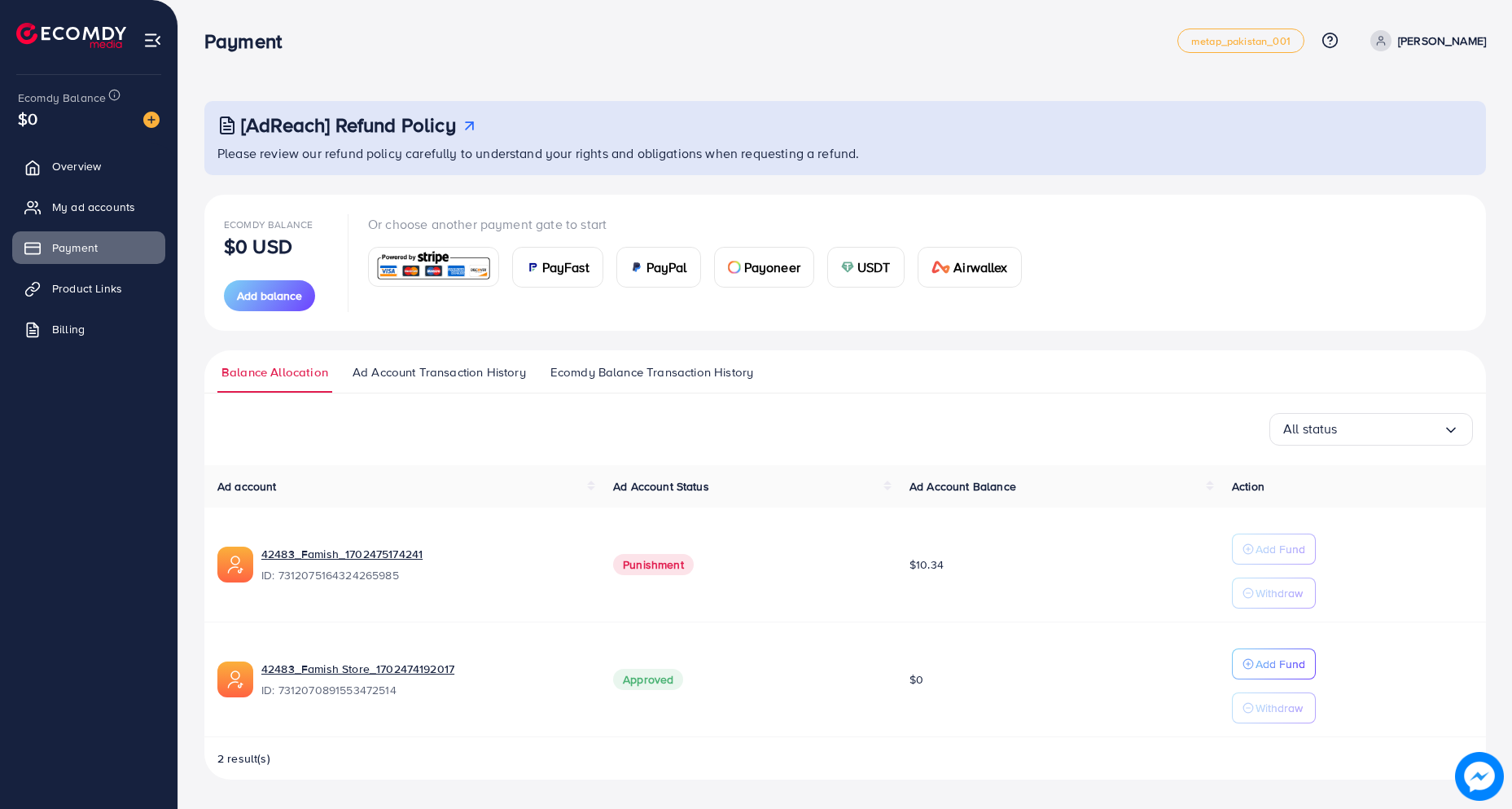
click at [613, 385] on link "Ecomdy Balance Transaction History" at bounding box center [651, 378] width 211 height 30
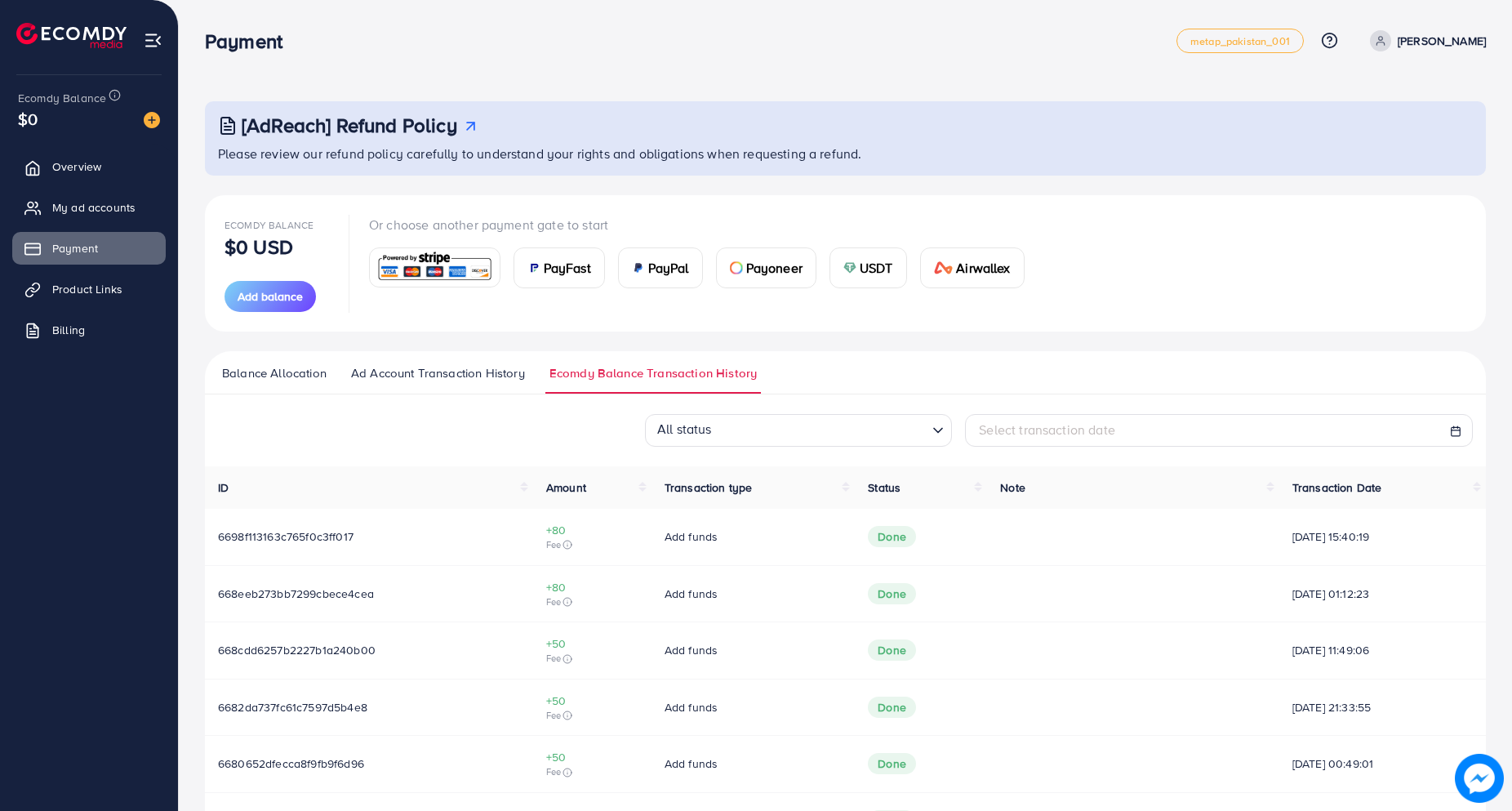
click at [1459, 39] on p "[PERSON_NAME]" at bounding box center [1441, 41] width 88 height 20
click at [1390, 131] on span "Log out" at bounding box center [1389, 134] width 44 height 20
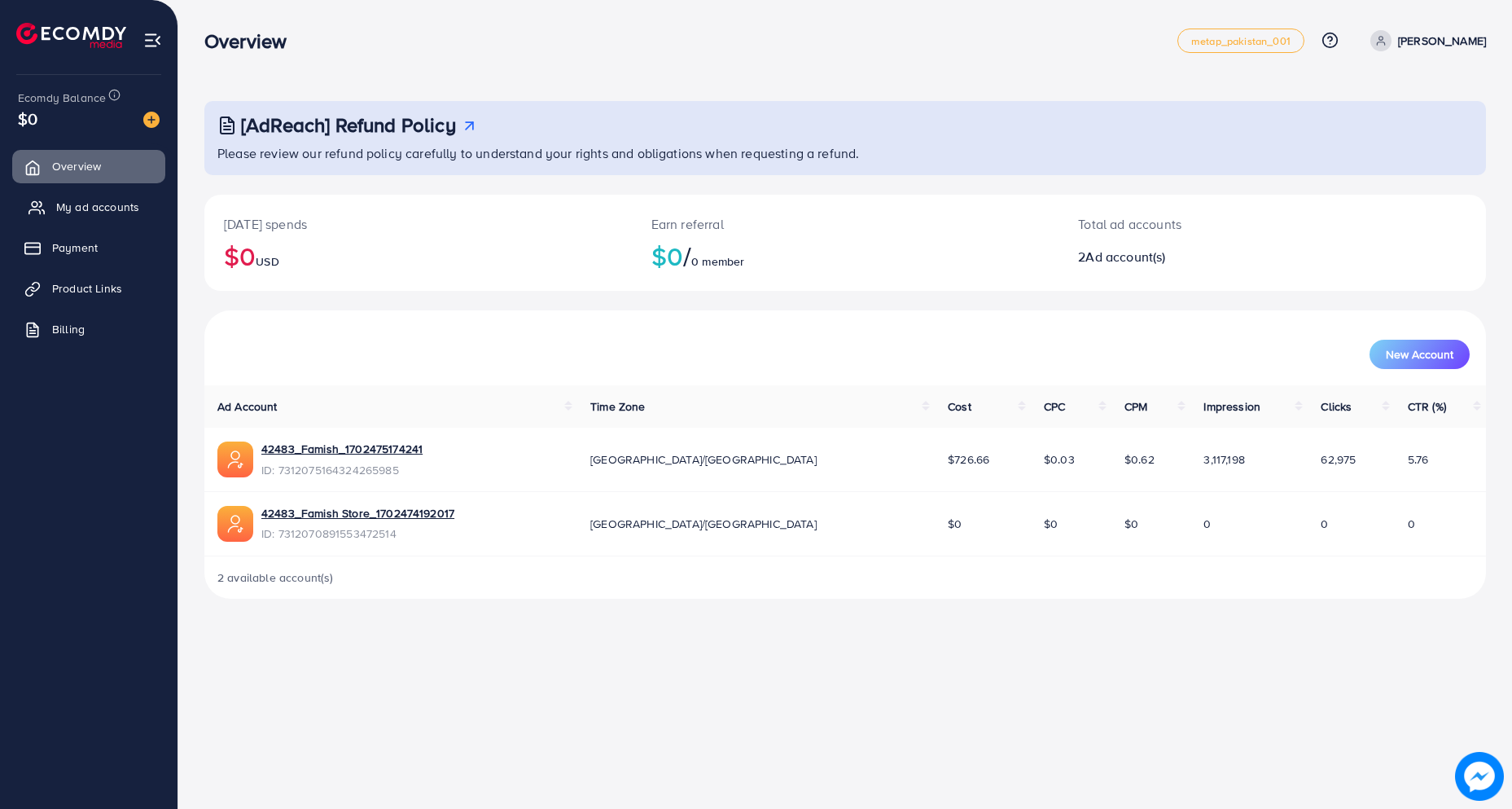
click at [65, 200] on span "My ad accounts" at bounding box center [97, 207] width 83 height 16
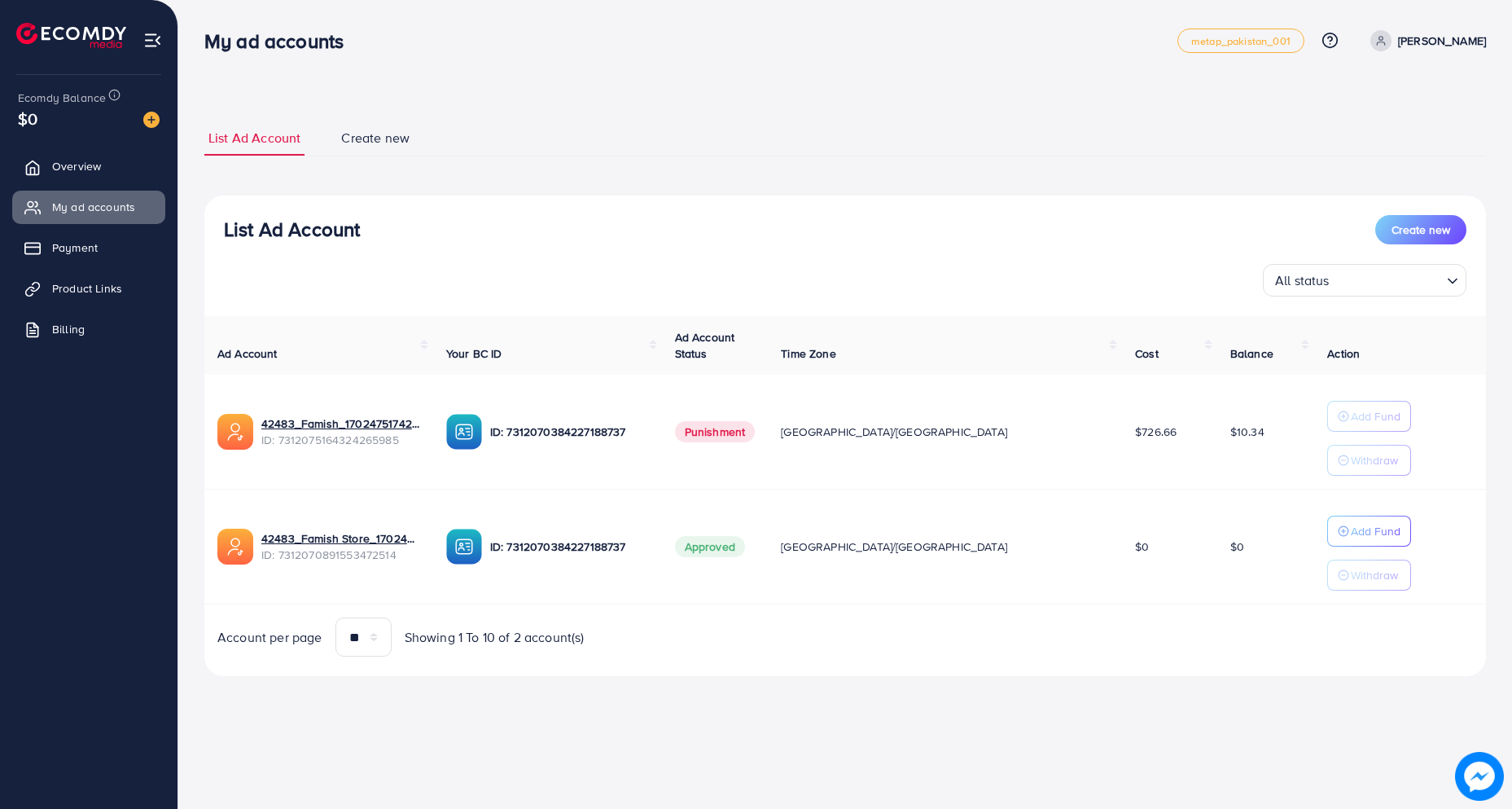
click at [1436, 44] on p "[PERSON_NAME]" at bounding box center [1441, 41] width 88 height 20
click at [1396, 91] on span "Profile" at bounding box center [1385, 97] width 38 height 20
select select "********"
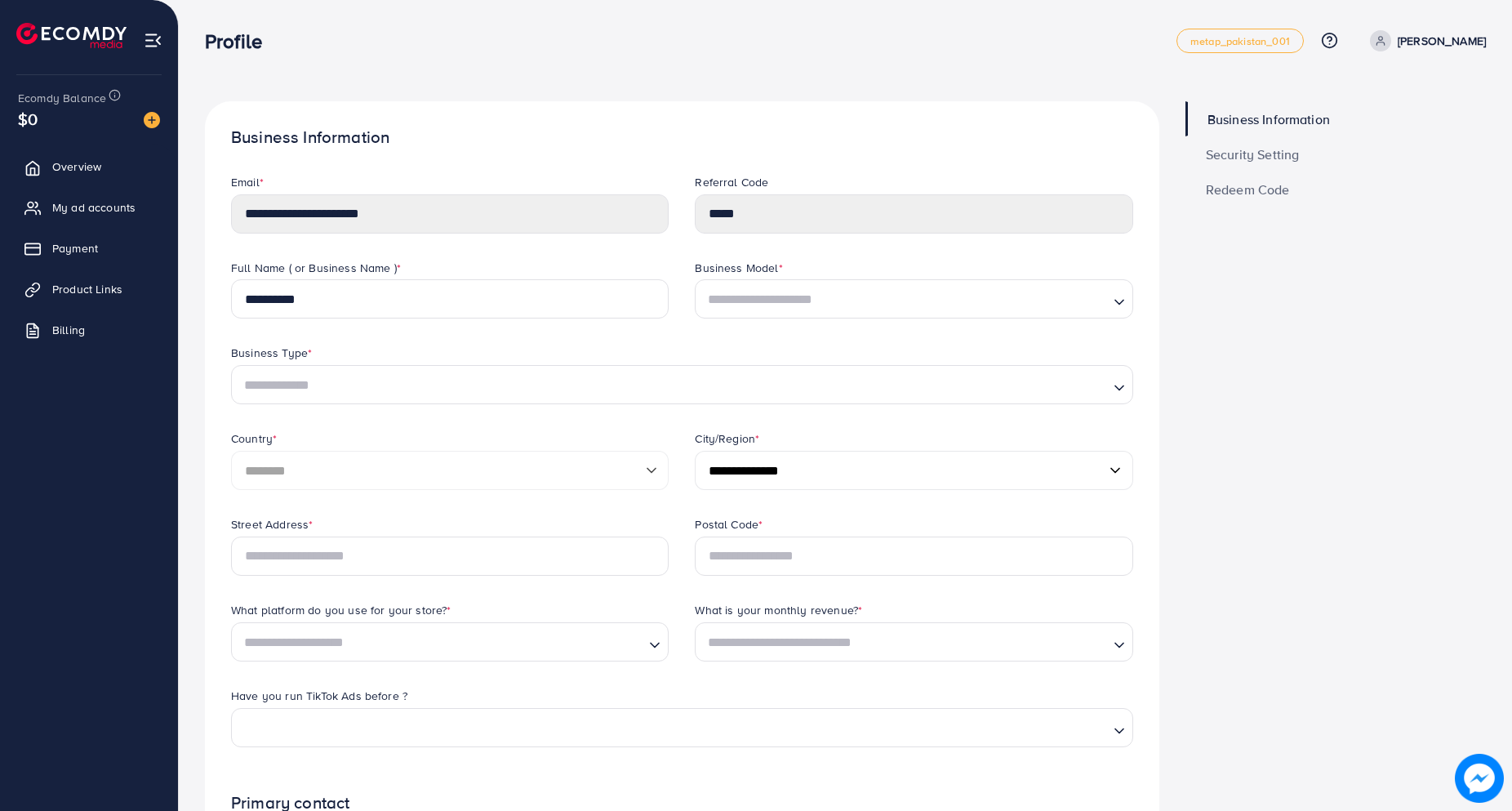
click at [1435, 34] on p "[PERSON_NAME]" at bounding box center [1441, 41] width 88 height 20
click at [1365, 142] on link "Log out" at bounding box center [1408, 134] width 155 height 37
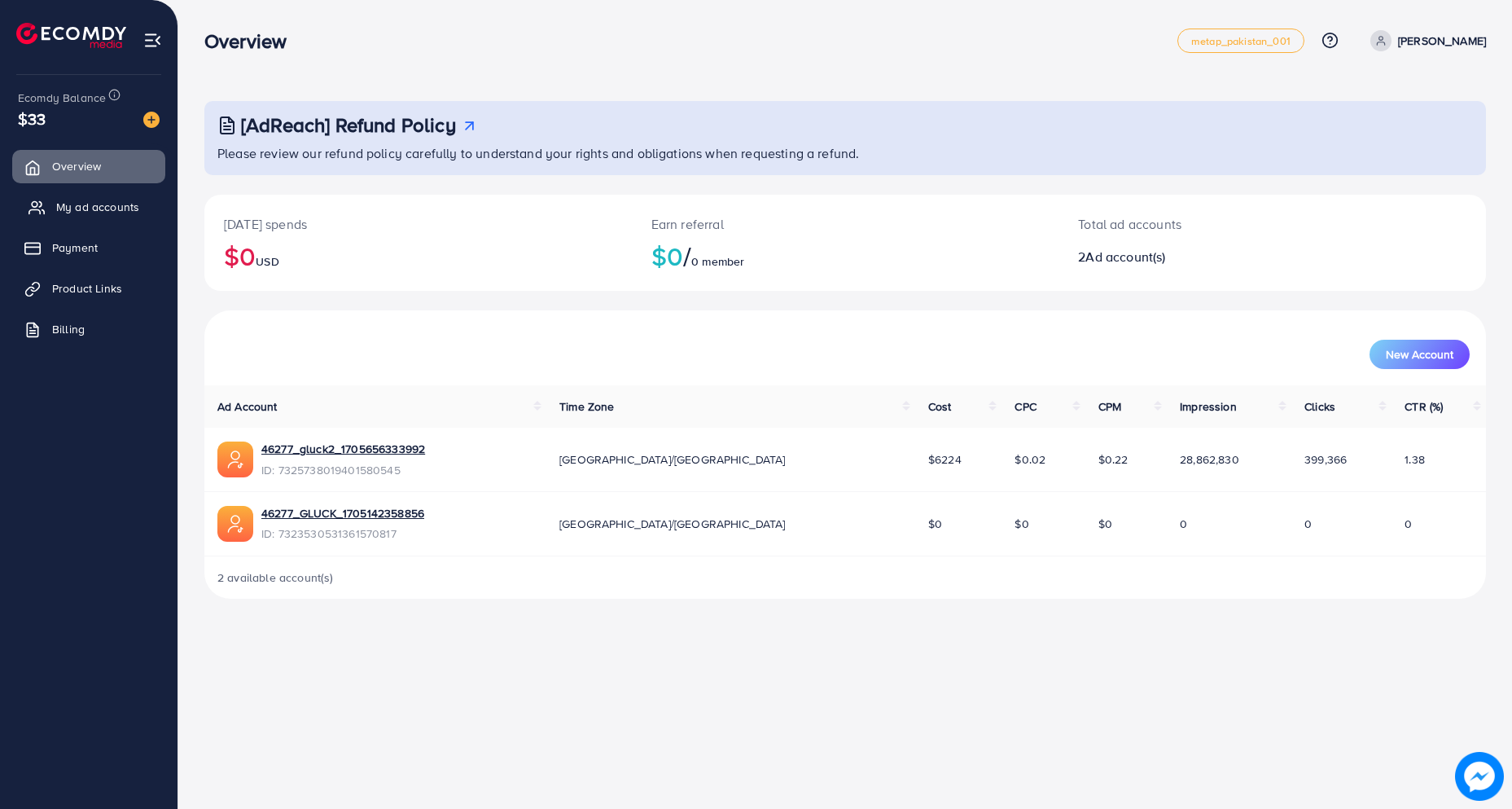
click at [92, 203] on span "My ad accounts" at bounding box center [97, 207] width 83 height 16
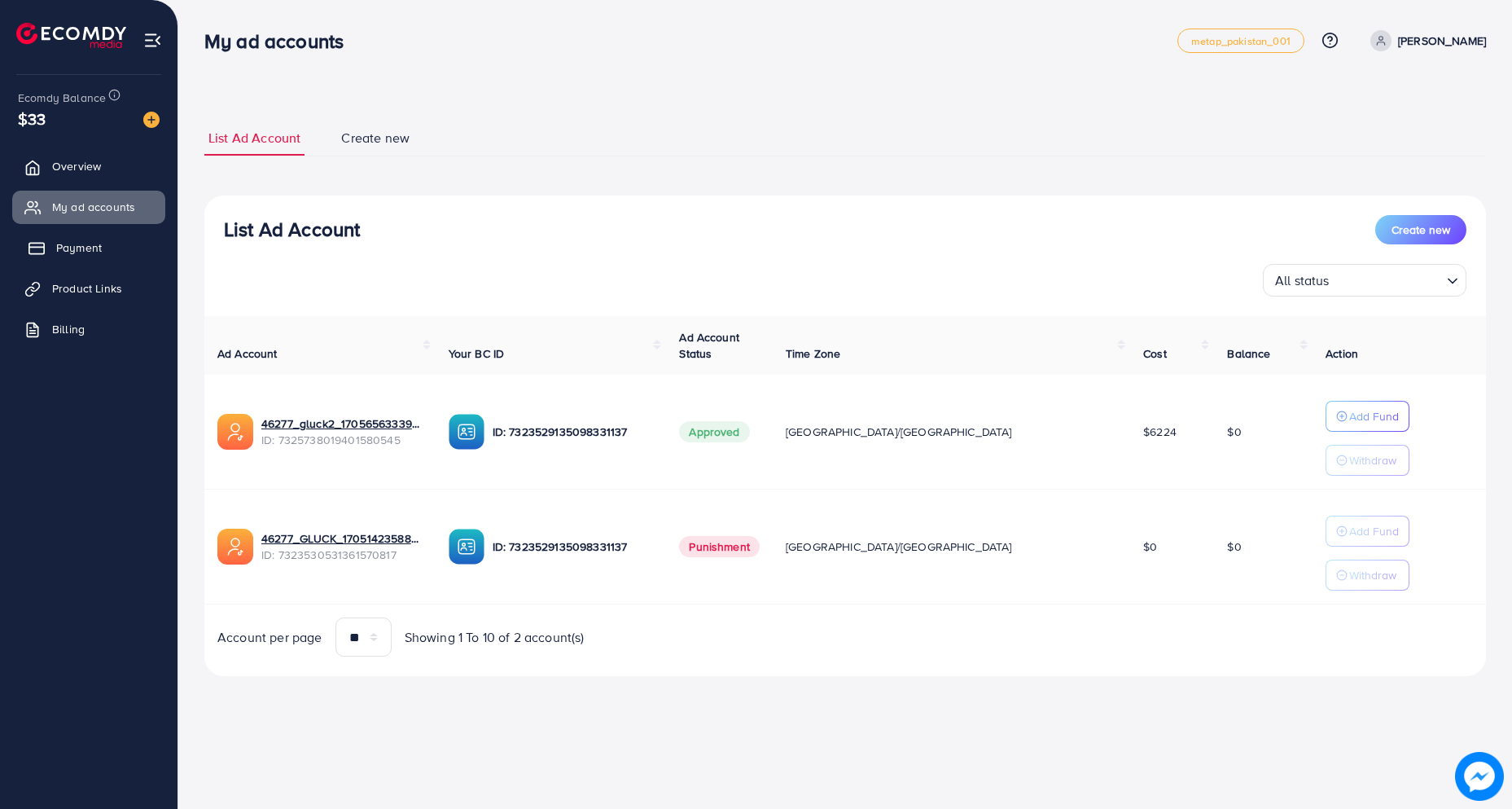
click at [79, 250] on span "Payment" at bounding box center [79, 248] width 46 height 16
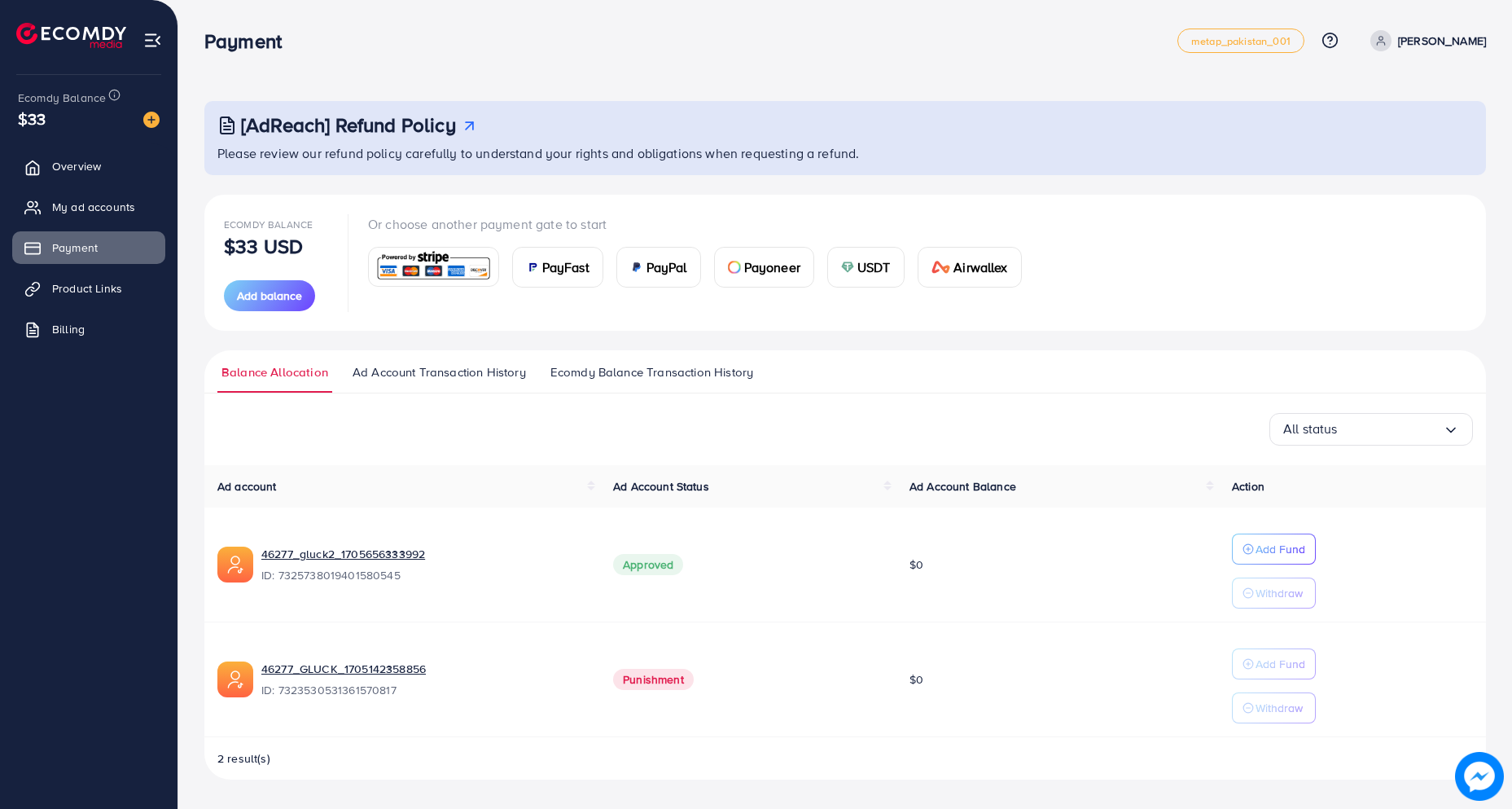
click at [467, 375] on span "Ad Account Transaction History" at bounding box center [439, 373] width 173 height 18
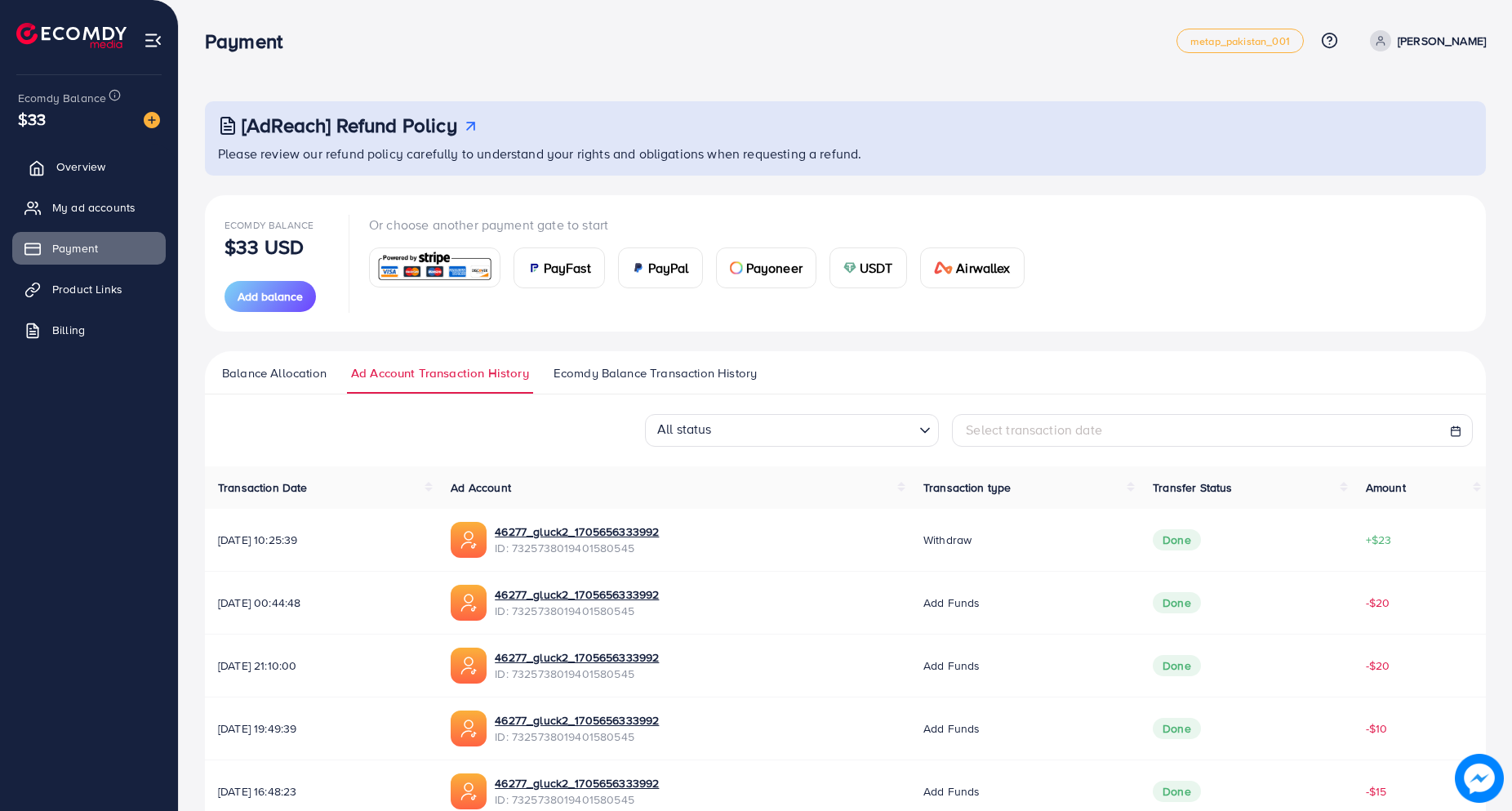
click at [72, 163] on span "Overview" at bounding box center [81, 167] width 49 height 16
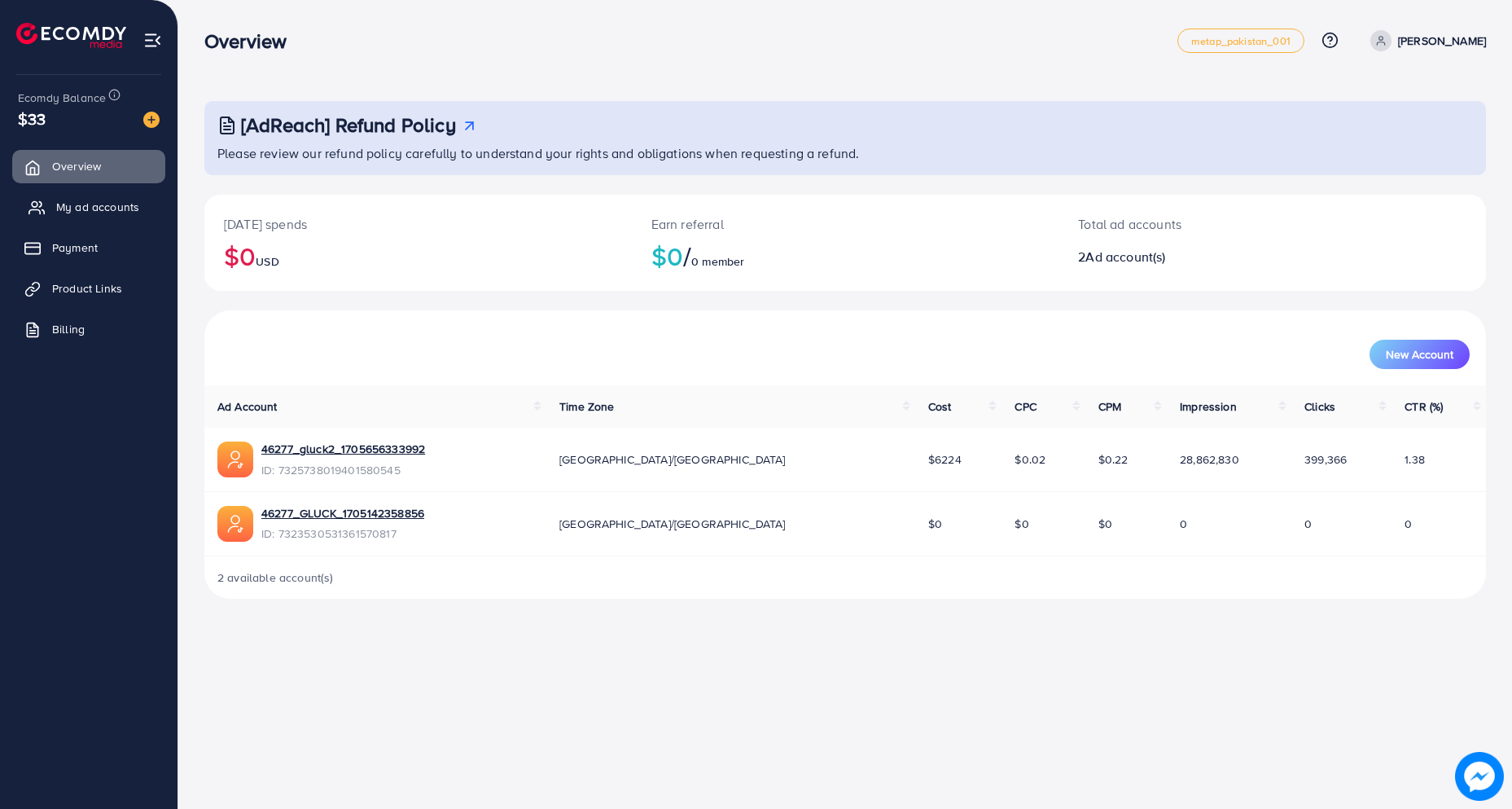
click at [99, 205] on span "My ad accounts" at bounding box center [97, 207] width 83 height 16
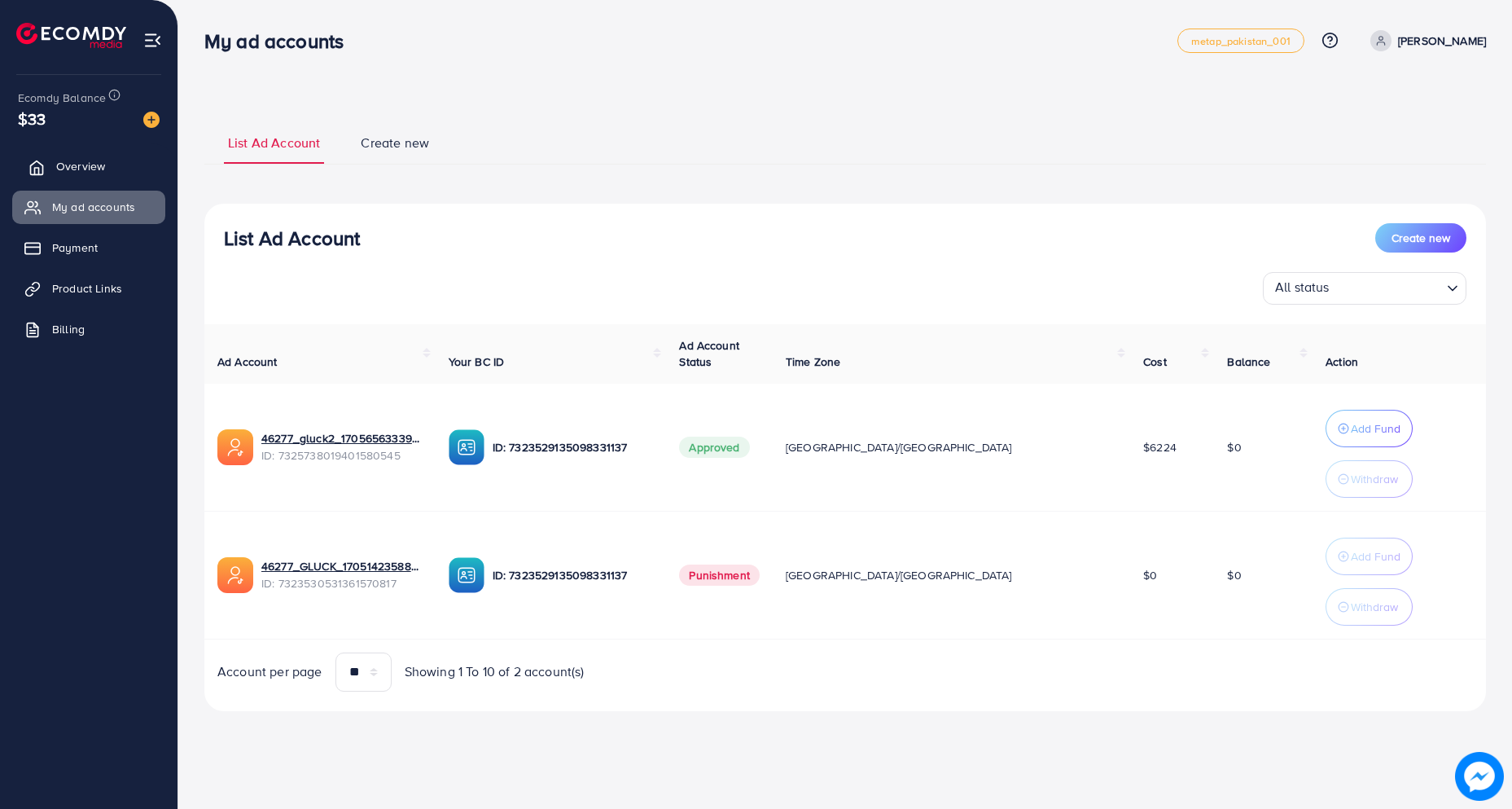
click at [128, 159] on link "Overview" at bounding box center [89, 167] width 153 height 33
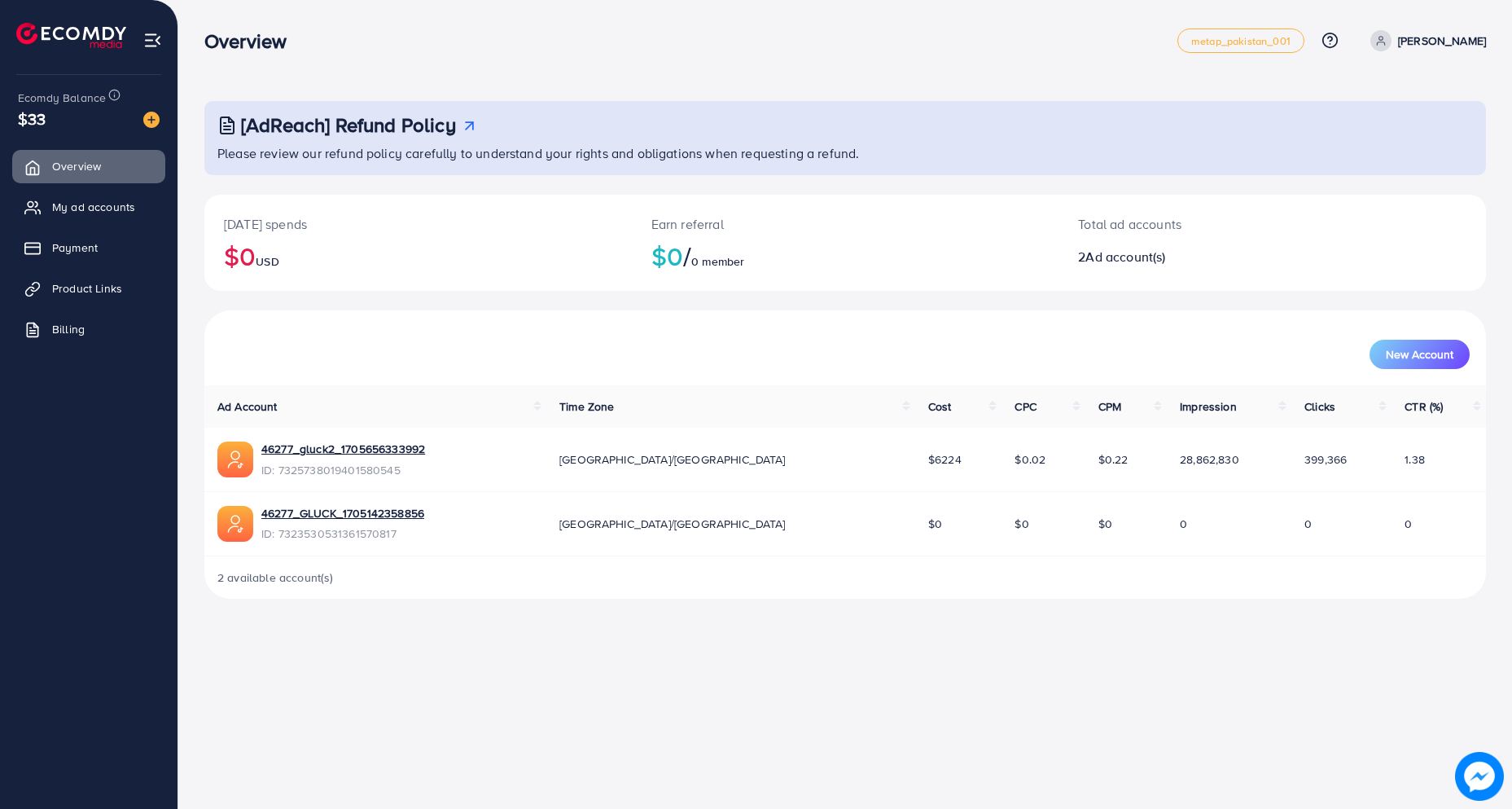
click at [1475, 39] on p "[PERSON_NAME]" at bounding box center [1441, 41] width 88 height 20
click at [1393, 87] on span "Profile" at bounding box center [1385, 97] width 38 height 20
select select "********"
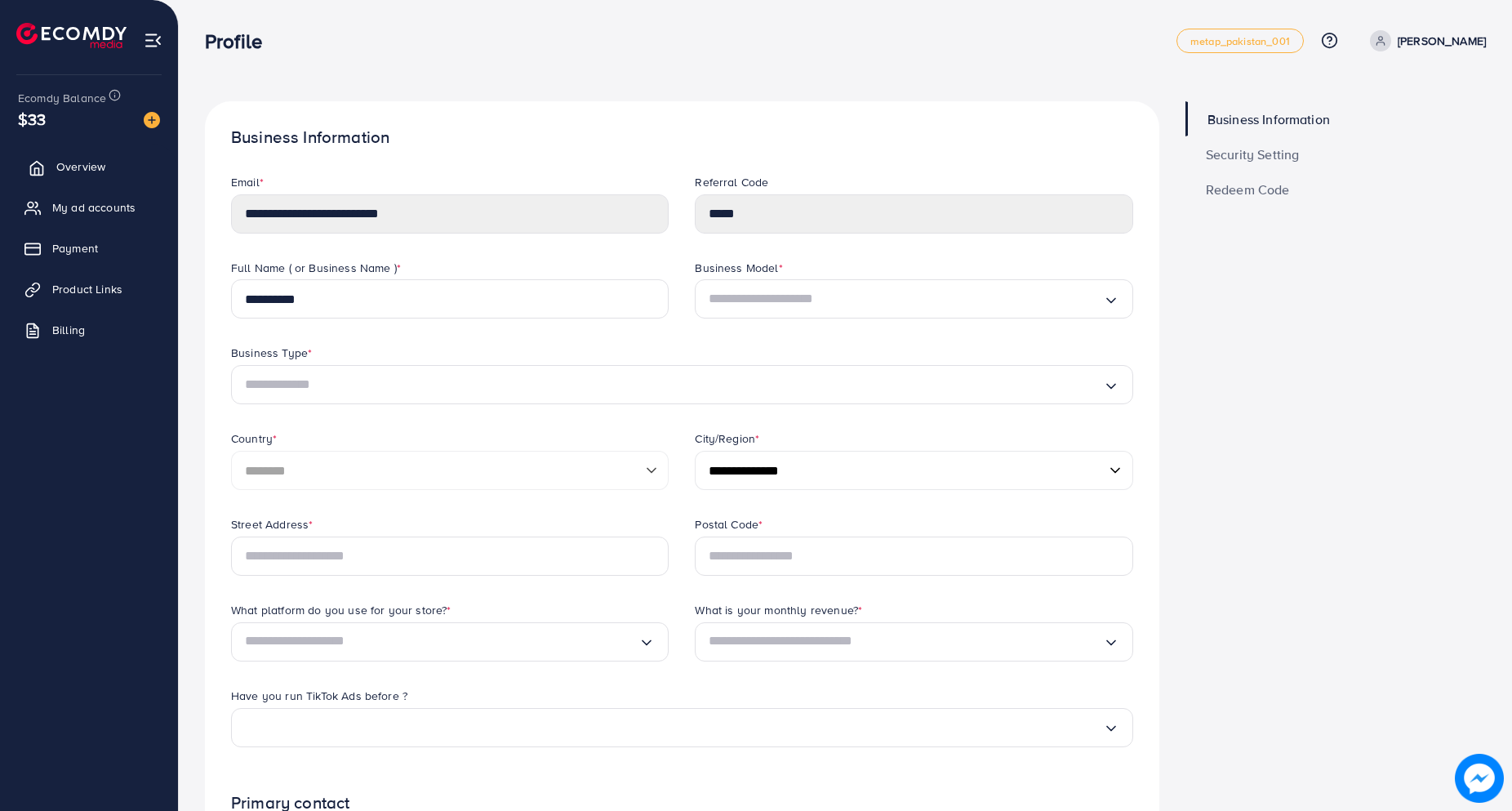
click at [75, 169] on span "Overview" at bounding box center [81, 167] width 49 height 16
